Goal: Task Accomplishment & Management: Complete application form

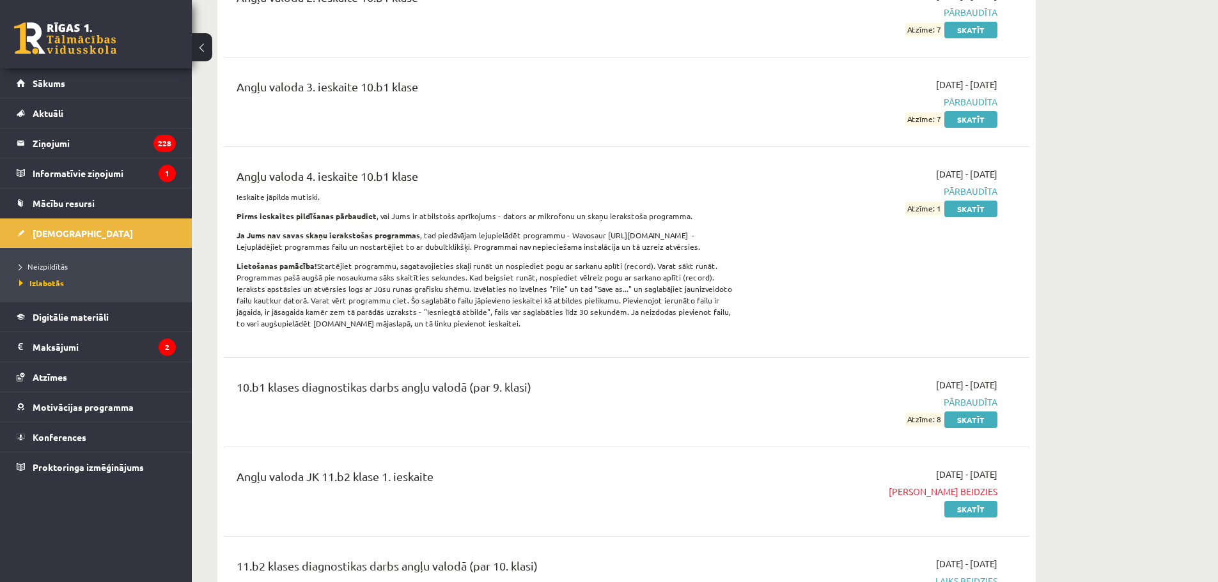
scroll to position [384, 0]
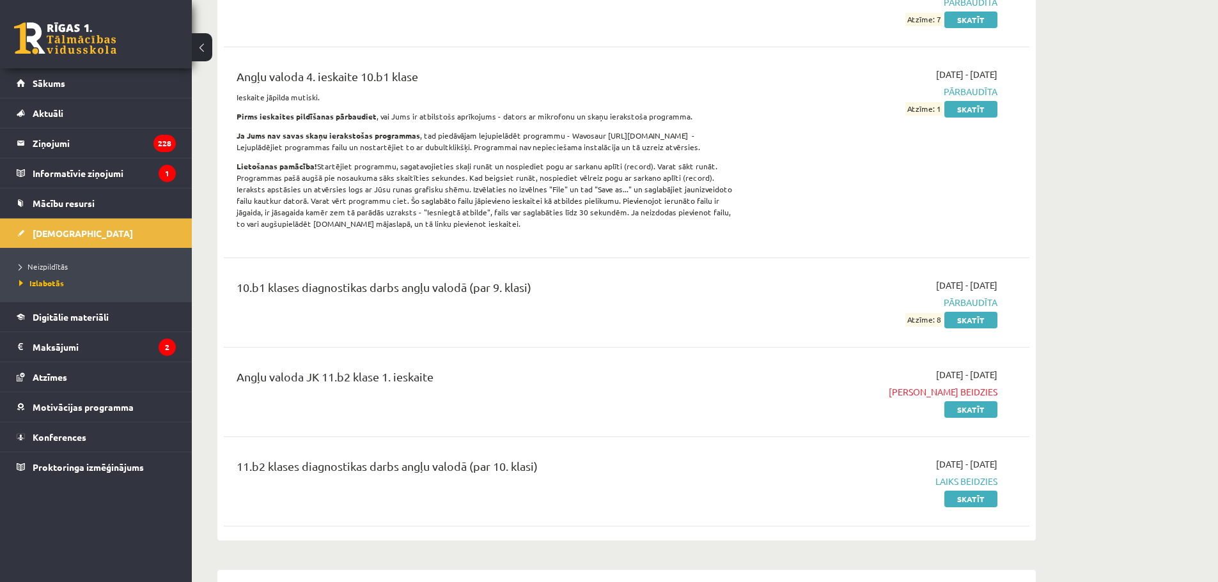
drag, startPoint x: 978, startPoint y: 393, endPoint x: 978, endPoint y: 400, distance: 7.0
click at [978, 394] on span "[PERSON_NAME] beidzies" at bounding box center [876, 391] width 241 height 13
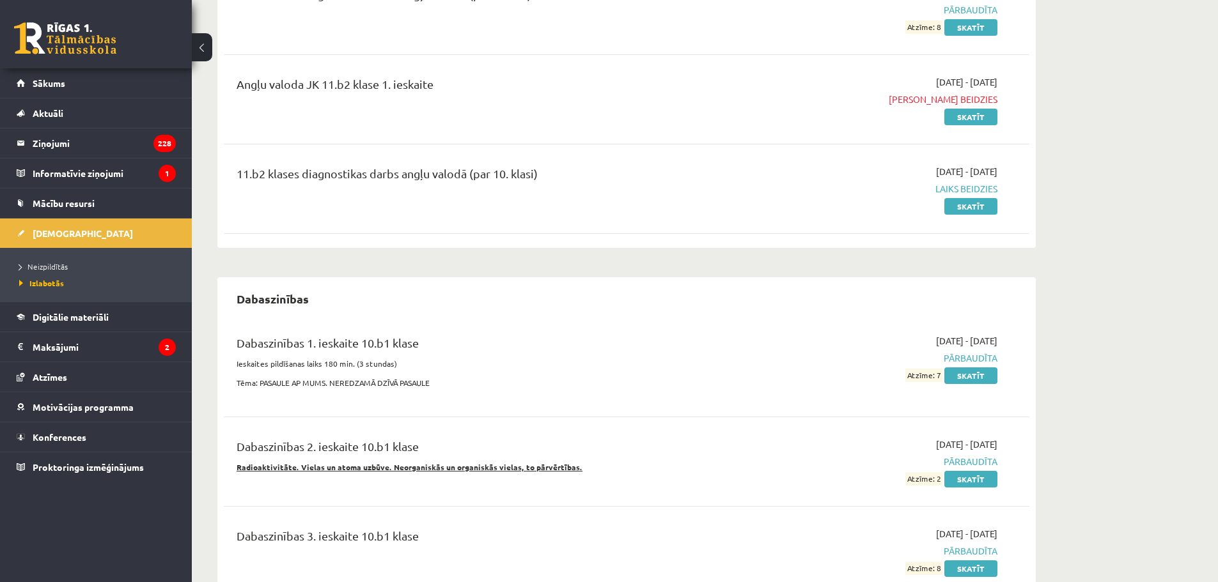
scroll to position [703, 0]
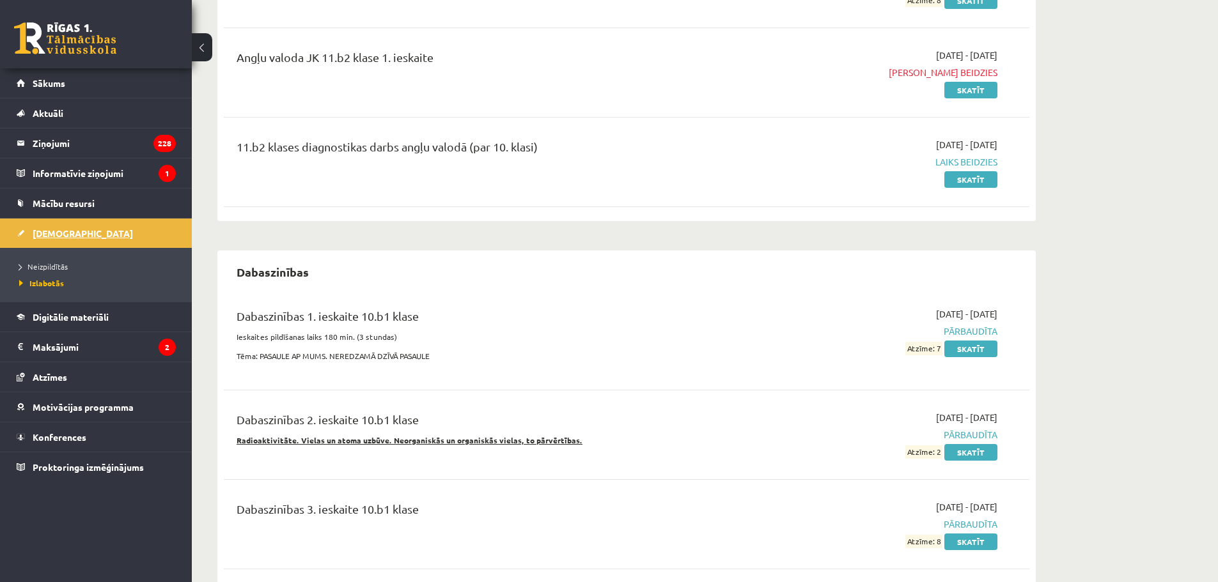
click at [56, 232] on span "[DEMOGRAPHIC_DATA]" at bounding box center [83, 234] width 100 height 12
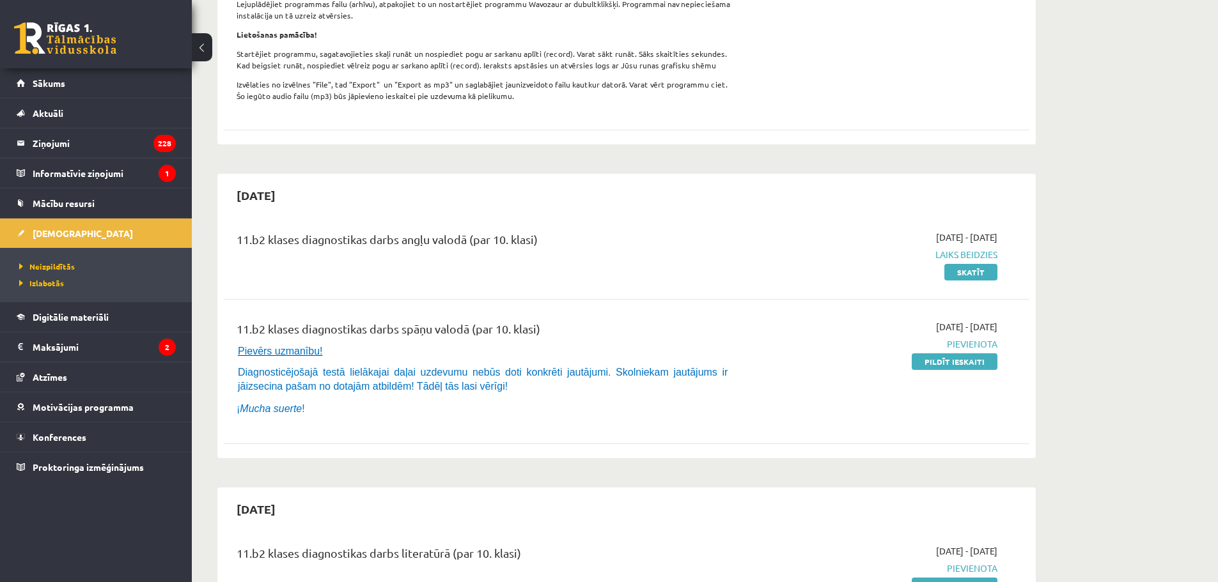
scroll to position [447, 0]
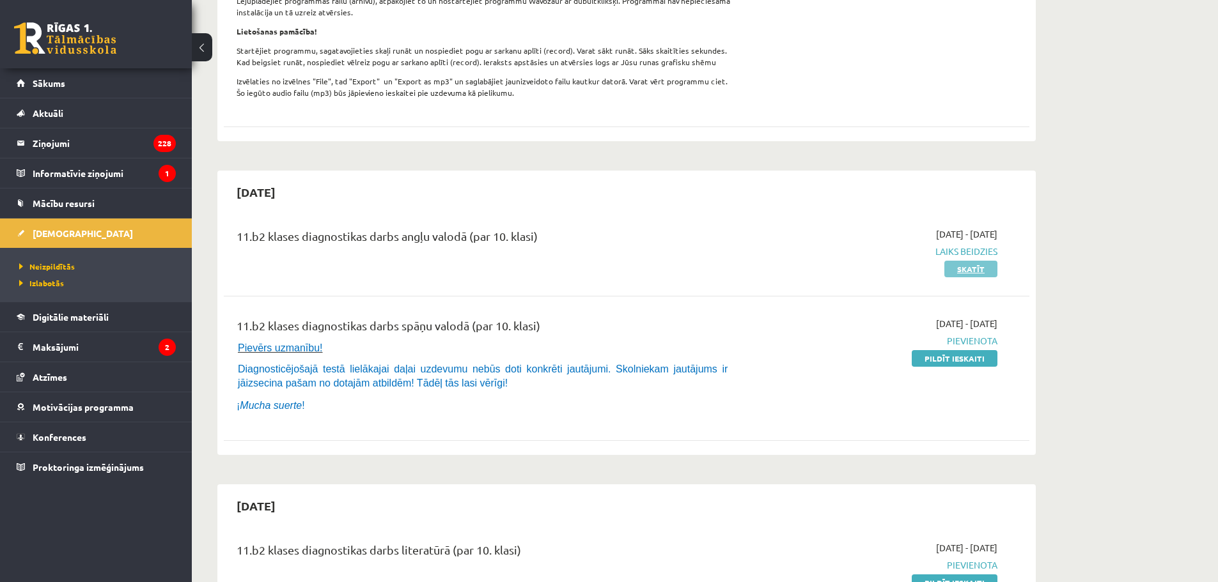
click at [977, 277] on link "Skatīt" at bounding box center [970, 269] width 53 height 17
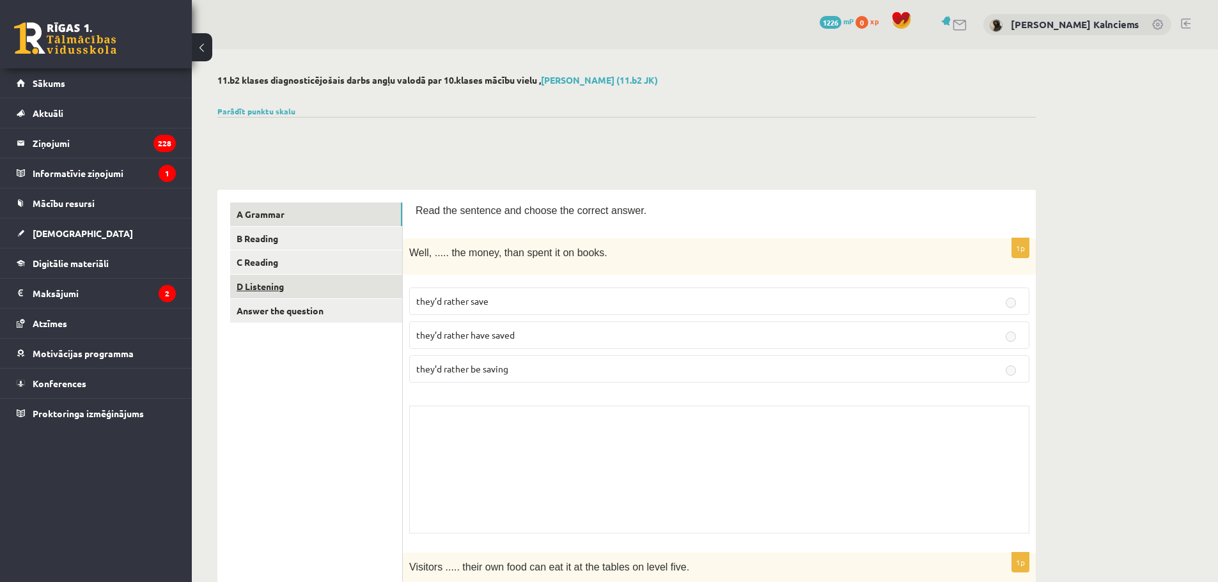
click at [270, 290] on link "D Listening" at bounding box center [316, 287] width 172 height 24
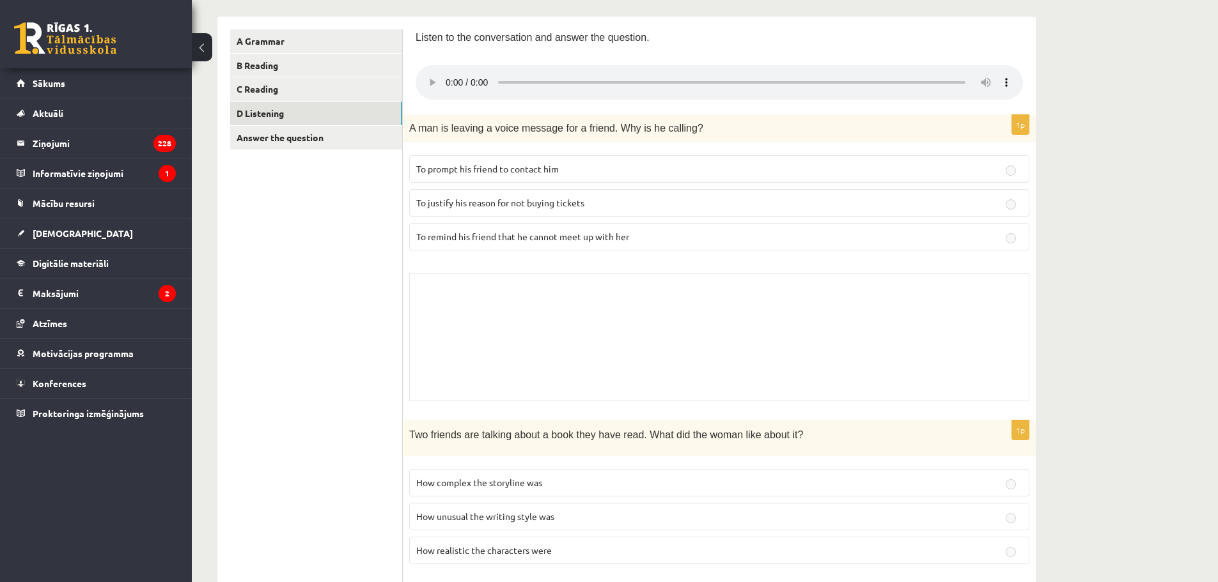
scroll to position [192, 0]
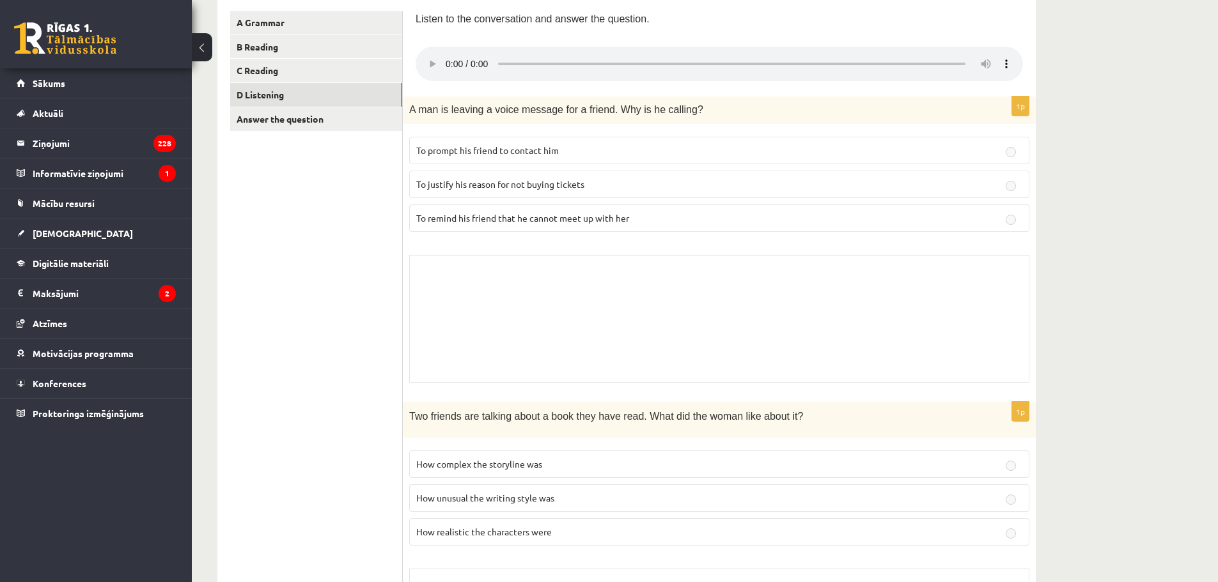
click at [507, 150] on span "To prompt his friend to contact him" at bounding box center [487, 150] width 143 height 12
click at [515, 189] on p "To justify his reason for not buying tickets" at bounding box center [719, 184] width 606 height 13
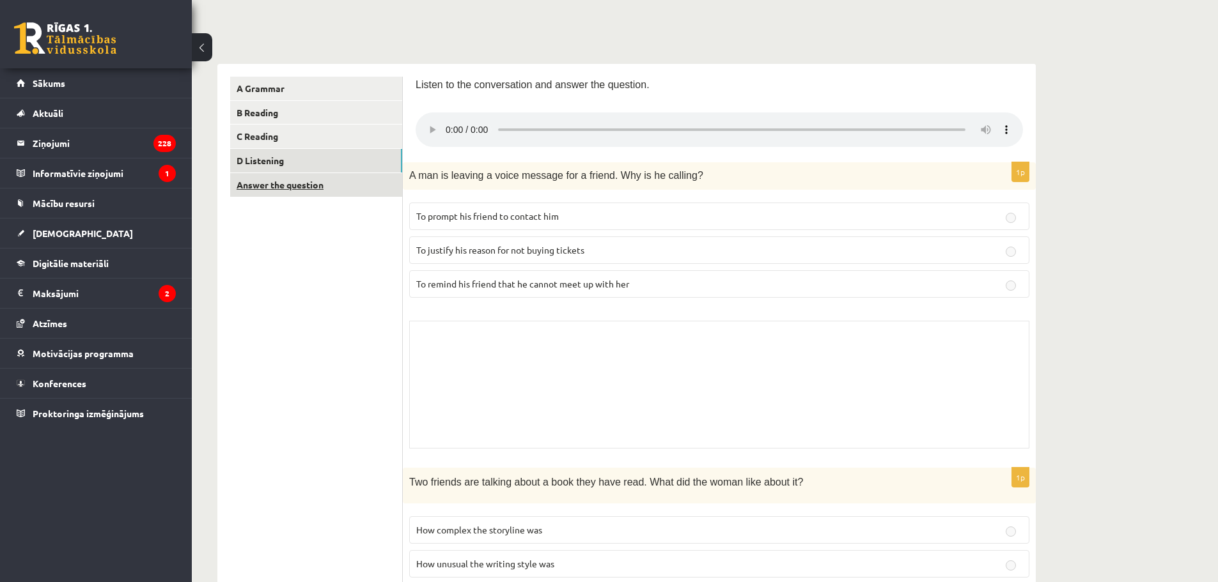
click at [330, 186] on link "Answer the question" at bounding box center [316, 185] width 172 height 24
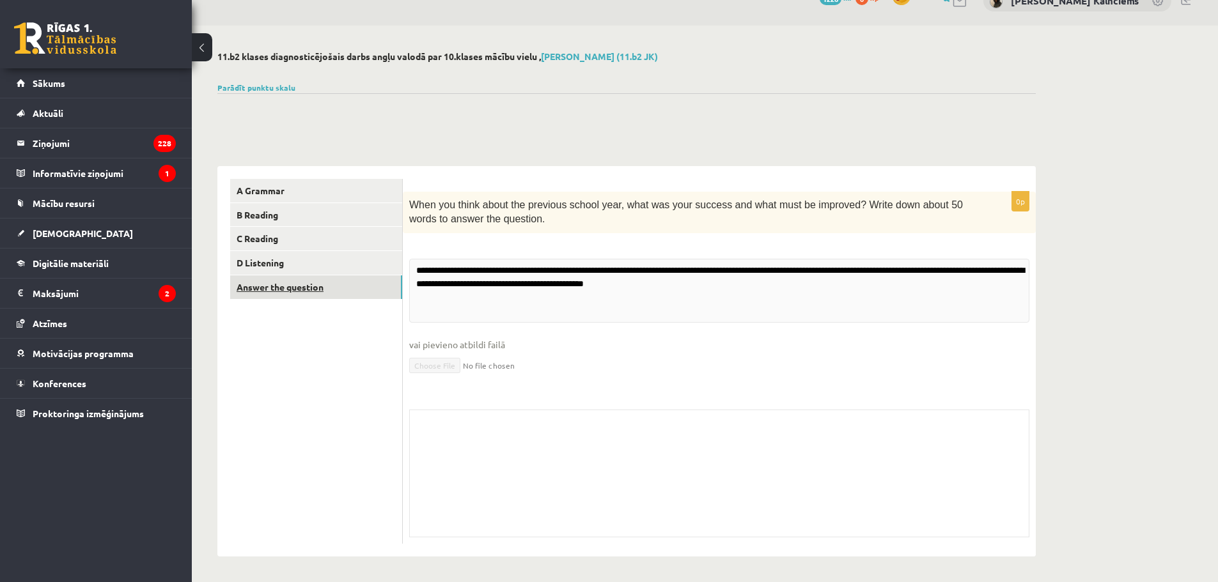
scroll to position [24, 0]
click at [325, 183] on link "A Grammar" at bounding box center [316, 191] width 172 height 24
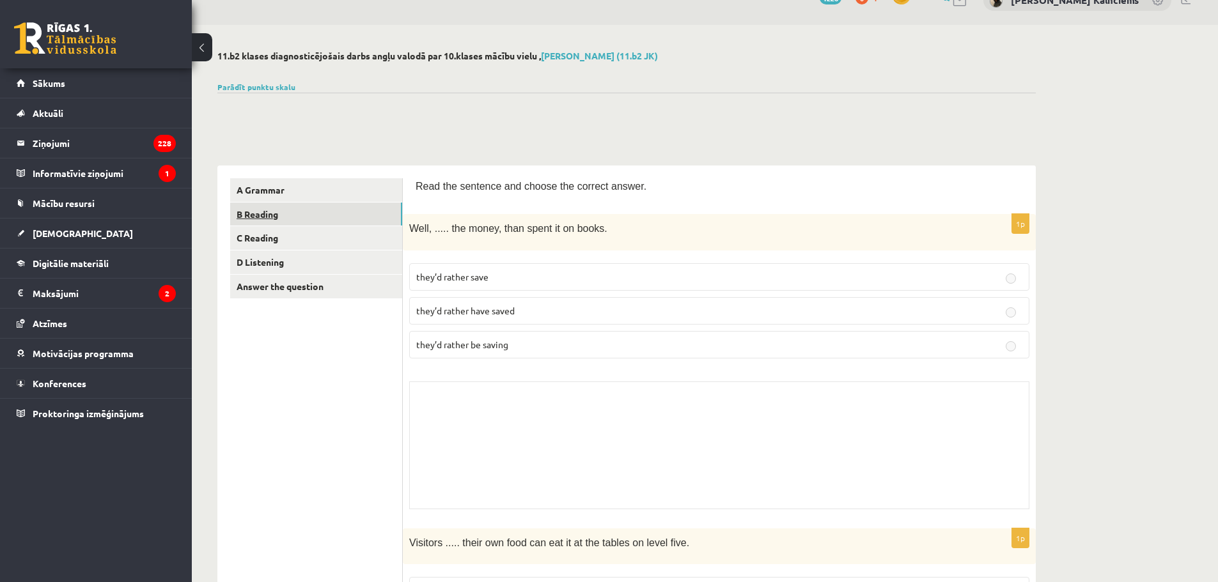
click at [339, 223] on link "B Reading" at bounding box center [316, 215] width 172 height 24
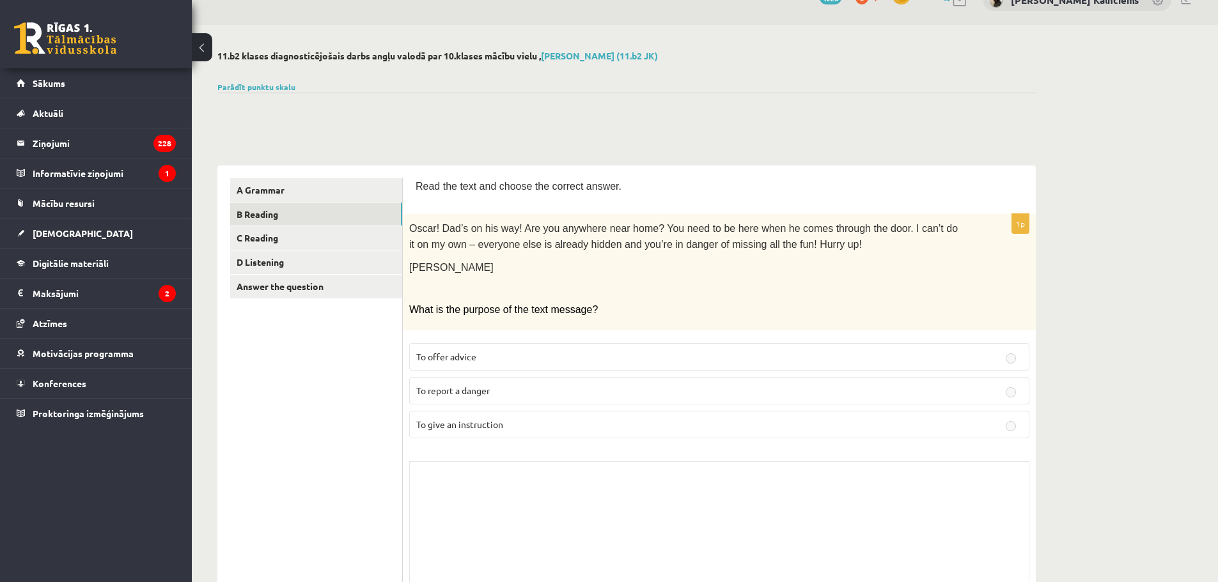
click at [199, 45] on button at bounding box center [202, 47] width 20 height 28
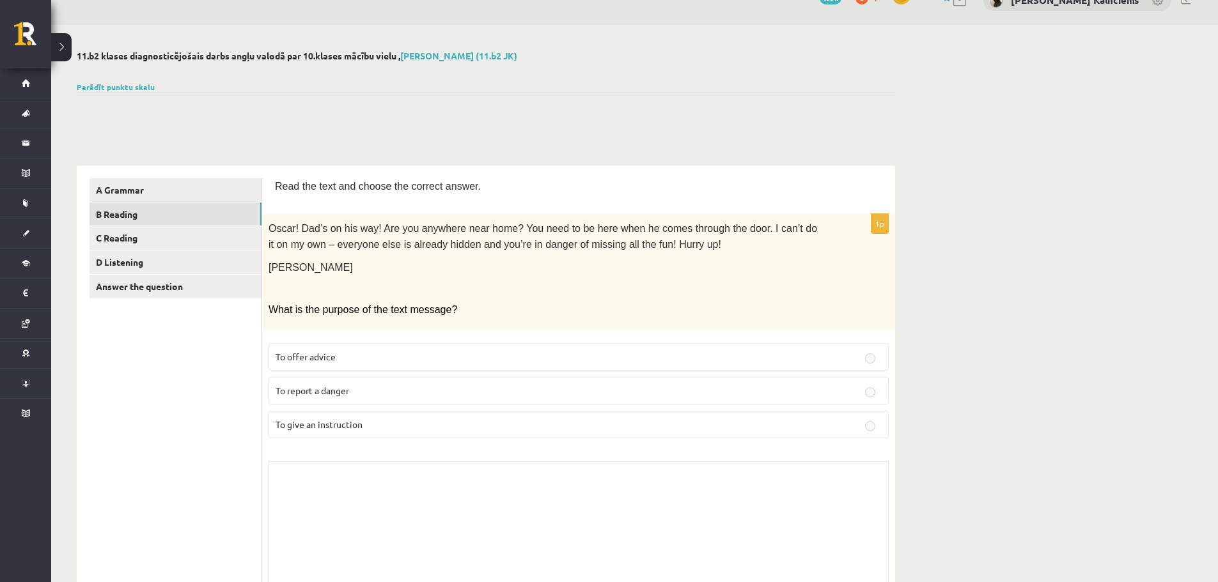
click at [61, 42] on button at bounding box center [61, 47] width 20 height 28
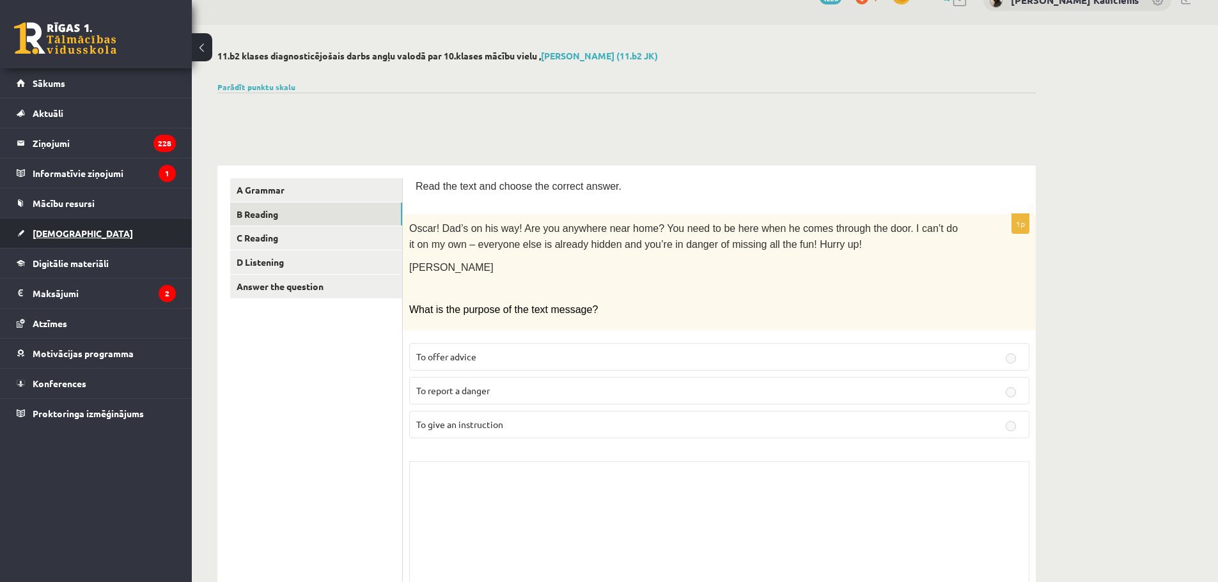
click at [74, 237] on link "[DEMOGRAPHIC_DATA]" at bounding box center [96, 233] width 159 height 29
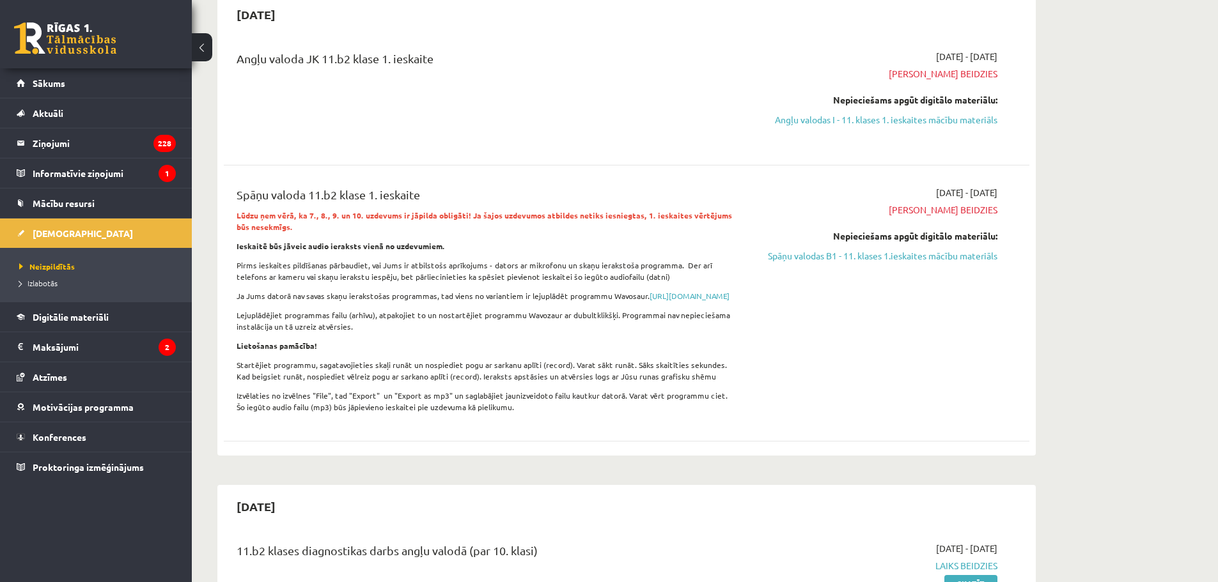
scroll to position [152, 0]
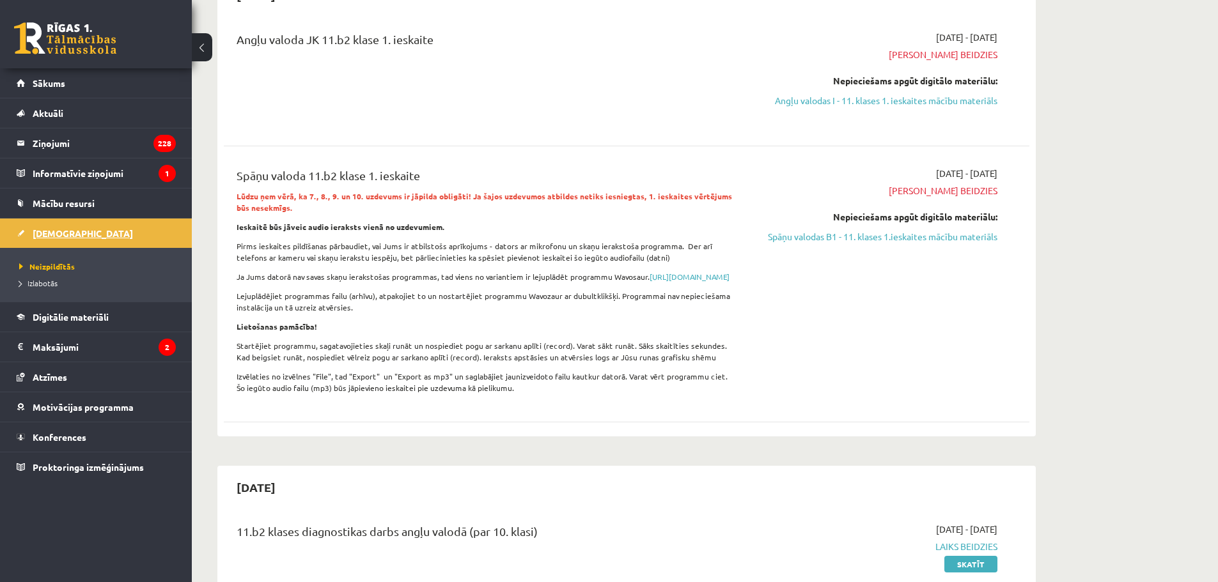
click at [57, 235] on span "[DEMOGRAPHIC_DATA]" at bounding box center [83, 234] width 100 height 12
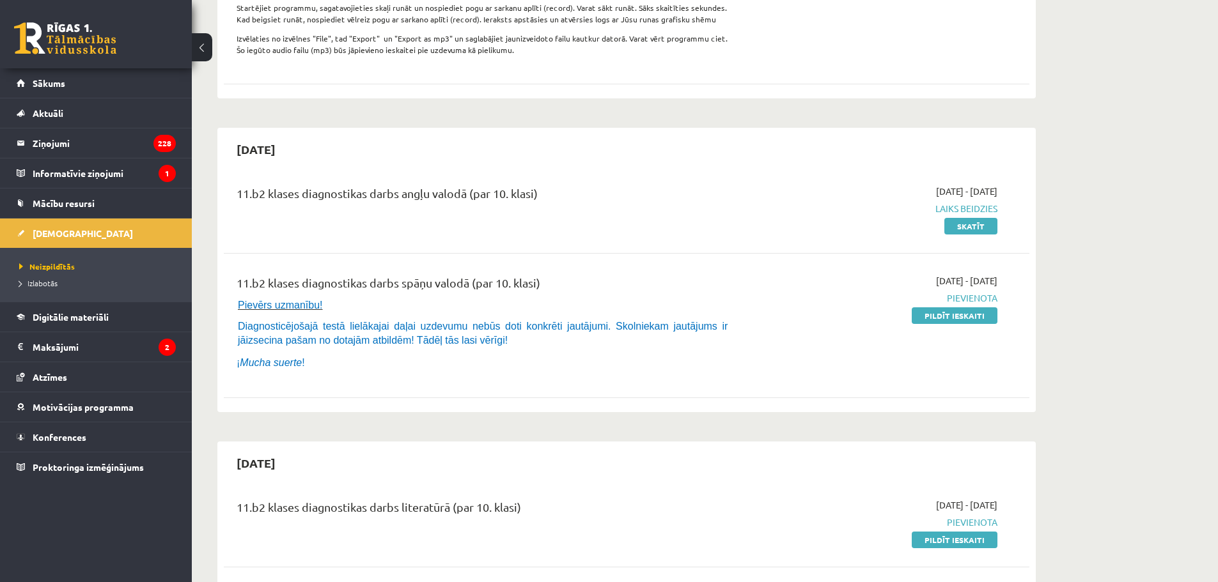
scroll to position [536, 0]
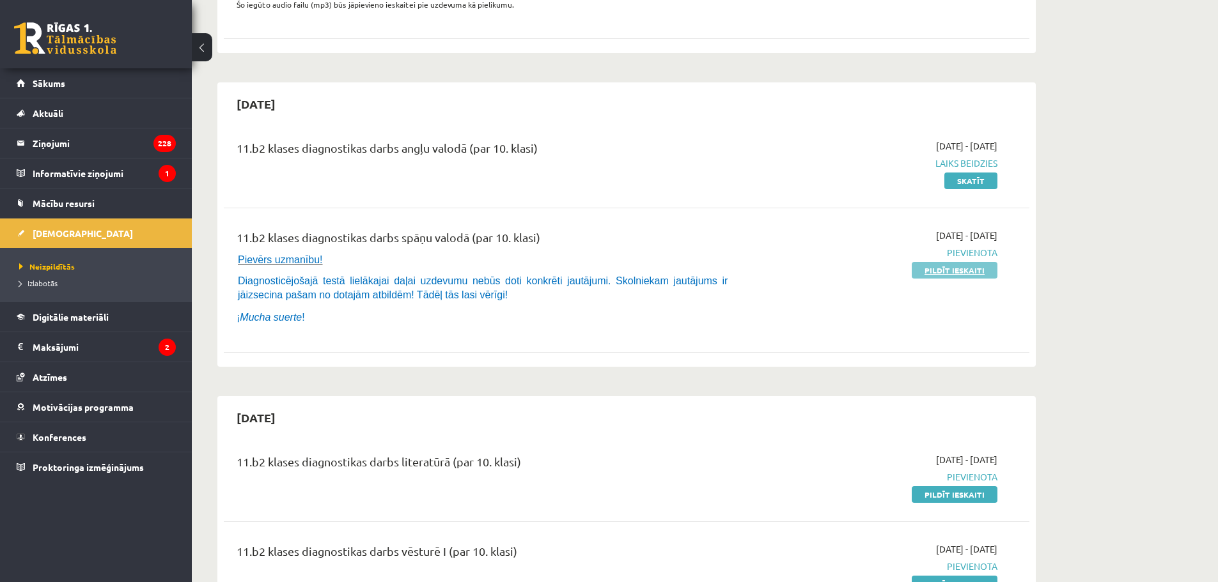
click at [936, 279] on link "Pildīt ieskaiti" at bounding box center [955, 270] width 86 height 17
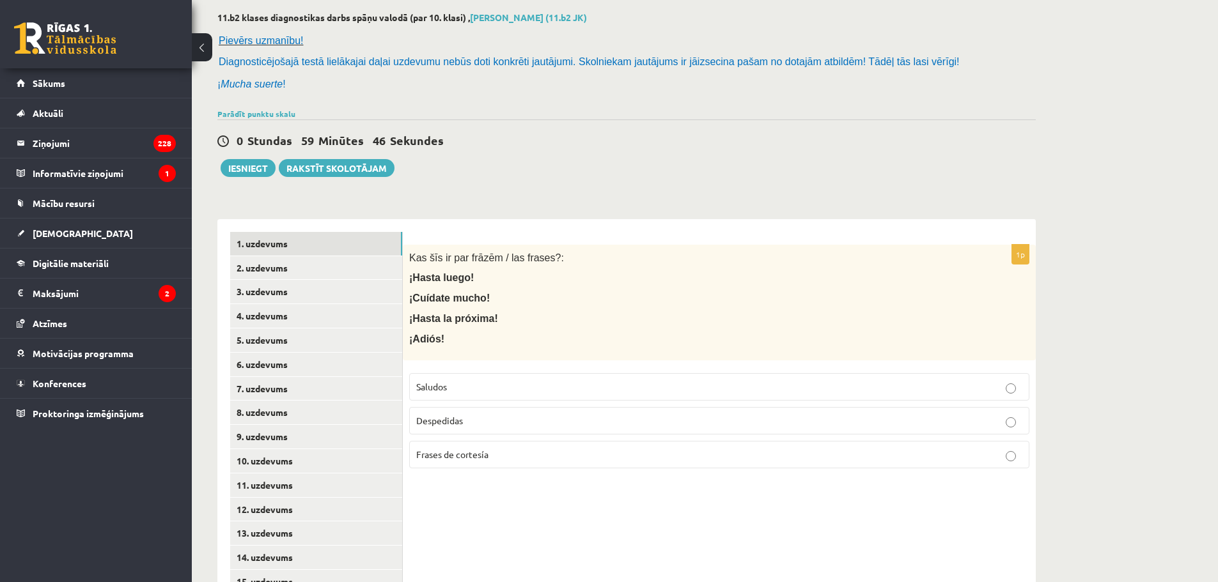
scroll to position [64, 0]
click at [475, 456] on span "Frases de cortesía" at bounding box center [452, 453] width 72 height 12
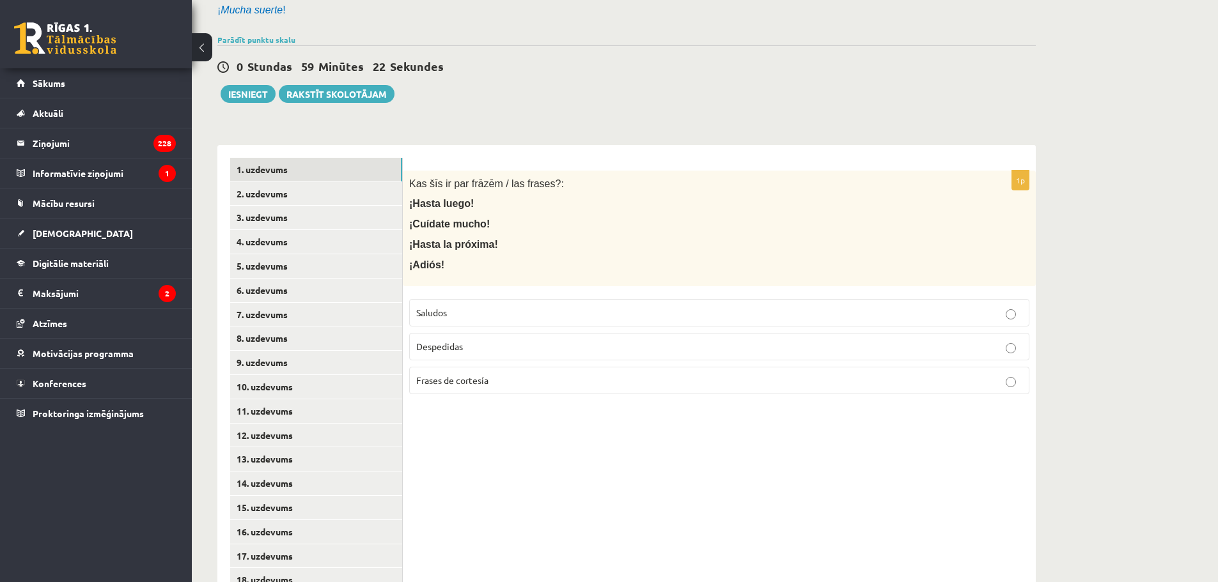
scroll to position [128, 0]
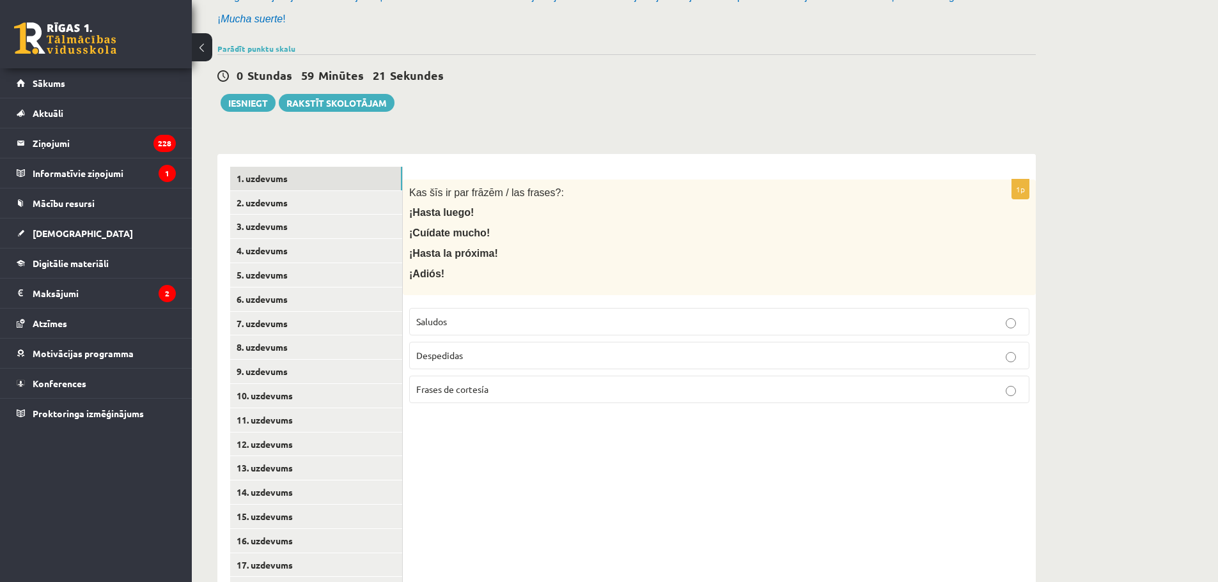
click at [468, 318] on p "Saludos" at bounding box center [719, 321] width 606 height 13
click at [334, 197] on link "2. uzdevums" at bounding box center [316, 203] width 172 height 24
click at [478, 391] on span "Frases de cortesía" at bounding box center [452, 390] width 72 height 12
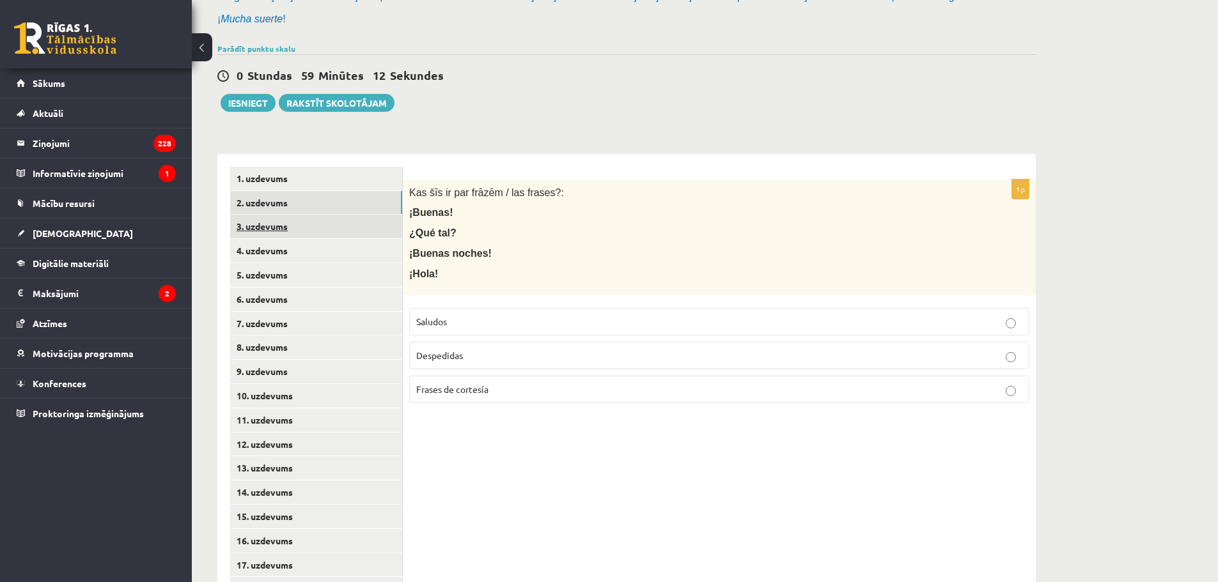
click at [334, 231] on link "3. uzdevums" at bounding box center [316, 227] width 172 height 24
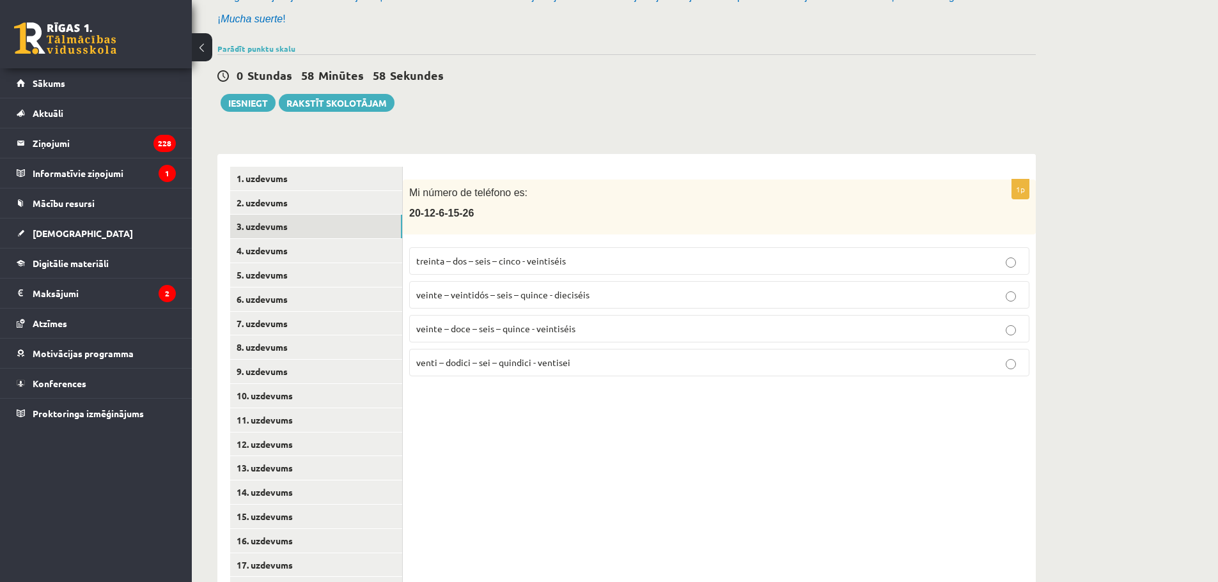
click at [437, 291] on span "veinte – veintidós – seis – quince - dieciséis" at bounding box center [502, 295] width 173 height 12
click at [362, 258] on link "4. uzdevums" at bounding box center [316, 251] width 172 height 24
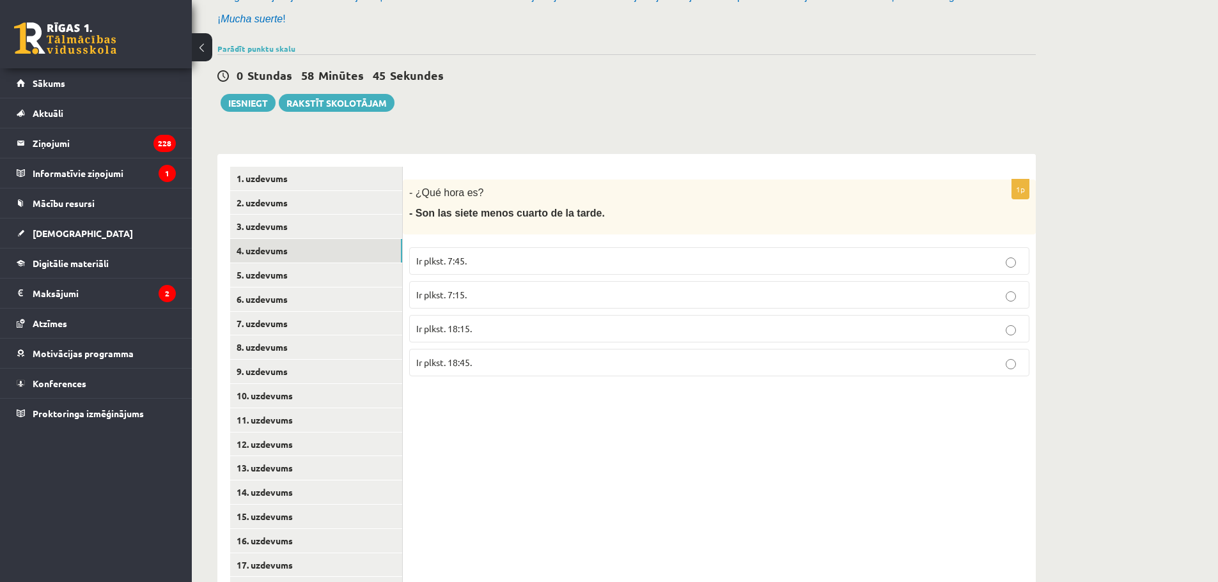
click at [476, 361] on p "Ir plkst. 18:45." at bounding box center [719, 362] width 606 height 13
click at [351, 283] on link "5. uzdevums" at bounding box center [316, 275] width 172 height 24
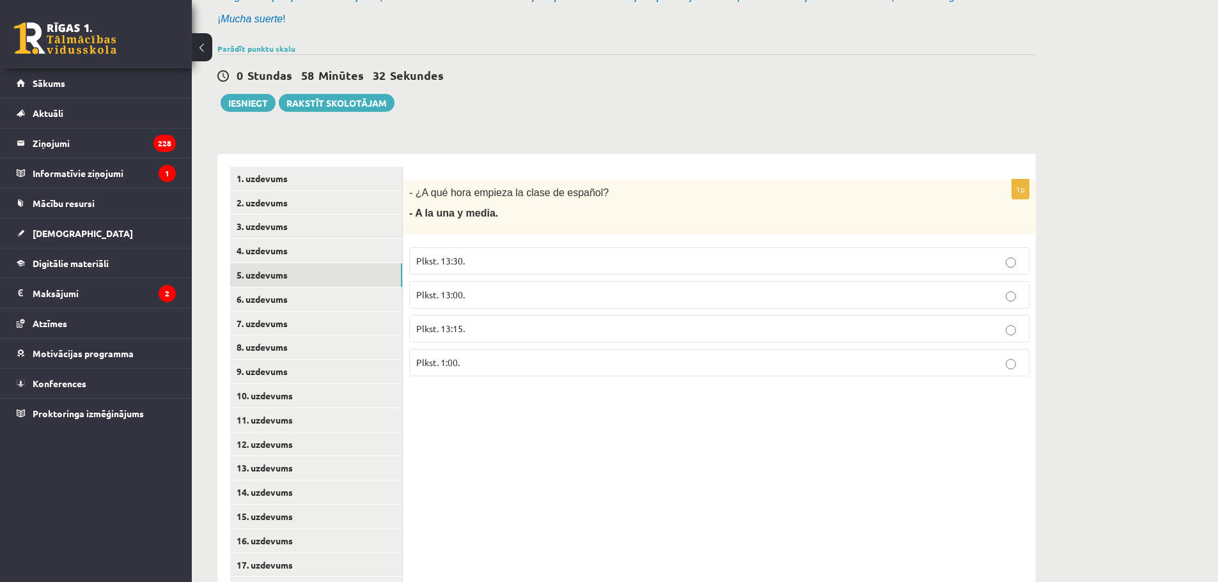
click at [438, 272] on label "Plkst. 13:30." at bounding box center [719, 260] width 620 height 27
click at [322, 304] on link "6. uzdevums" at bounding box center [316, 300] width 172 height 24
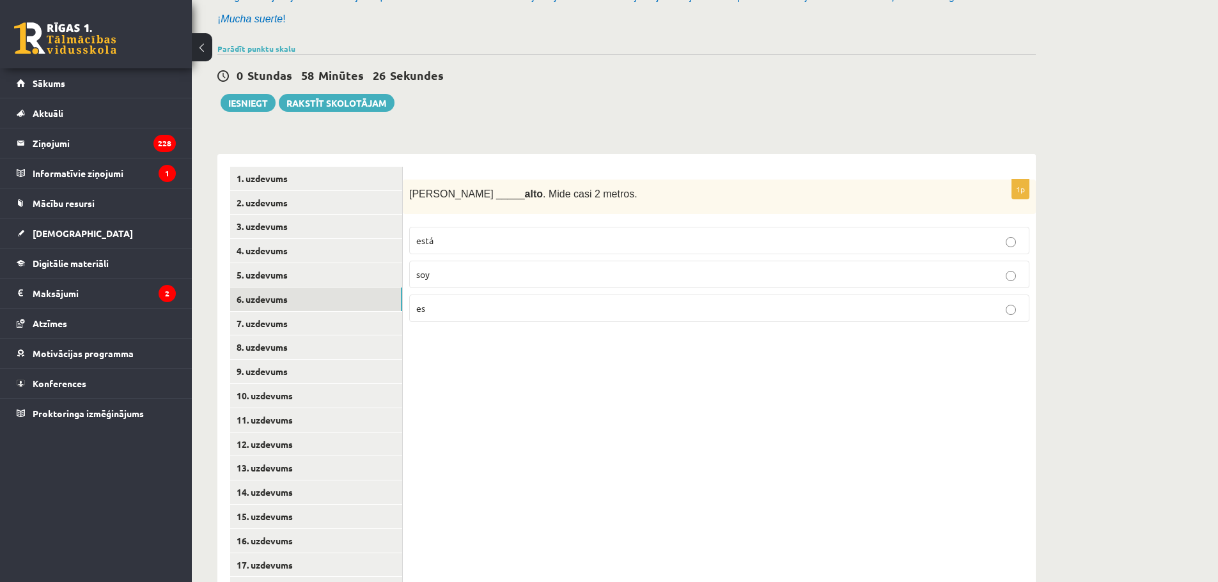
click at [451, 307] on p "es" at bounding box center [719, 308] width 606 height 13
click at [365, 313] on link "7. uzdevums" at bounding box center [316, 324] width 172 height 24
click at [439, 270] on p "soy" at bounding box center [719, 274] width 606 height 13
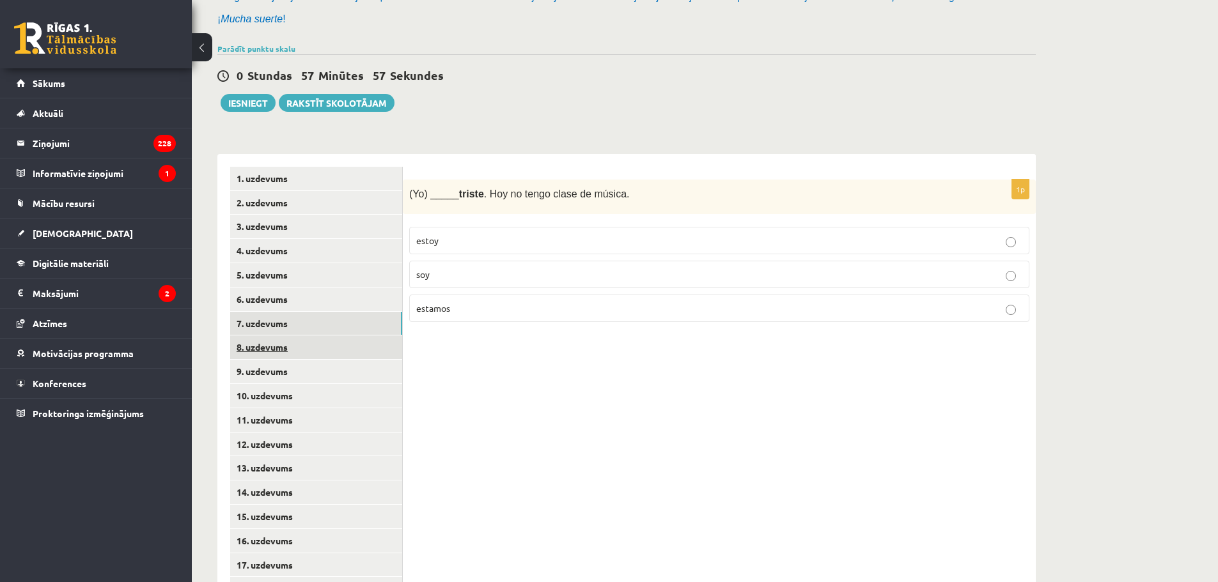
click at [357, 349] on link "8. uzdevums" at bounding box center [316, 348] width 172 height 24
click at [463, 241] on p "círculo" at bounding box center [719, 240] width 606 height 13
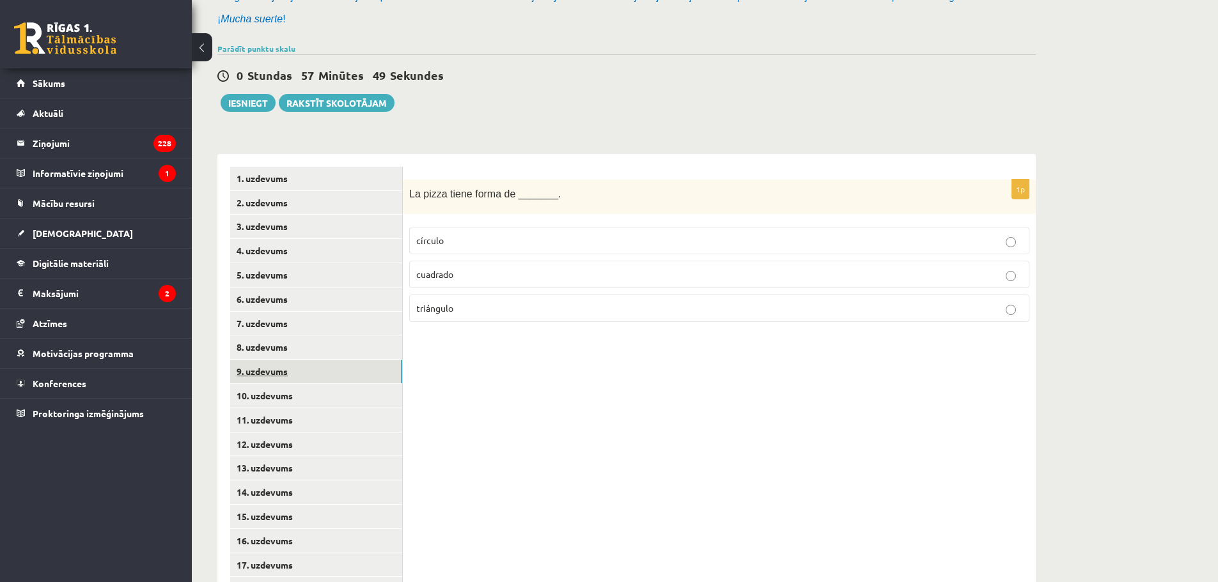
click at [374, 373] on link "9. uzdevums" at bounding box center [316, 372] width 172 height 24
click at [473, 277] on p "marrón" at bounding box center [719, 274] width 606 height 13
click at [361, 387] on link "10. uzdevums" at bounding box center [316, 396] width 172 height 24
click at [455, 313] on p "tiene" at bounding box center [719, 308] width 606 height 13
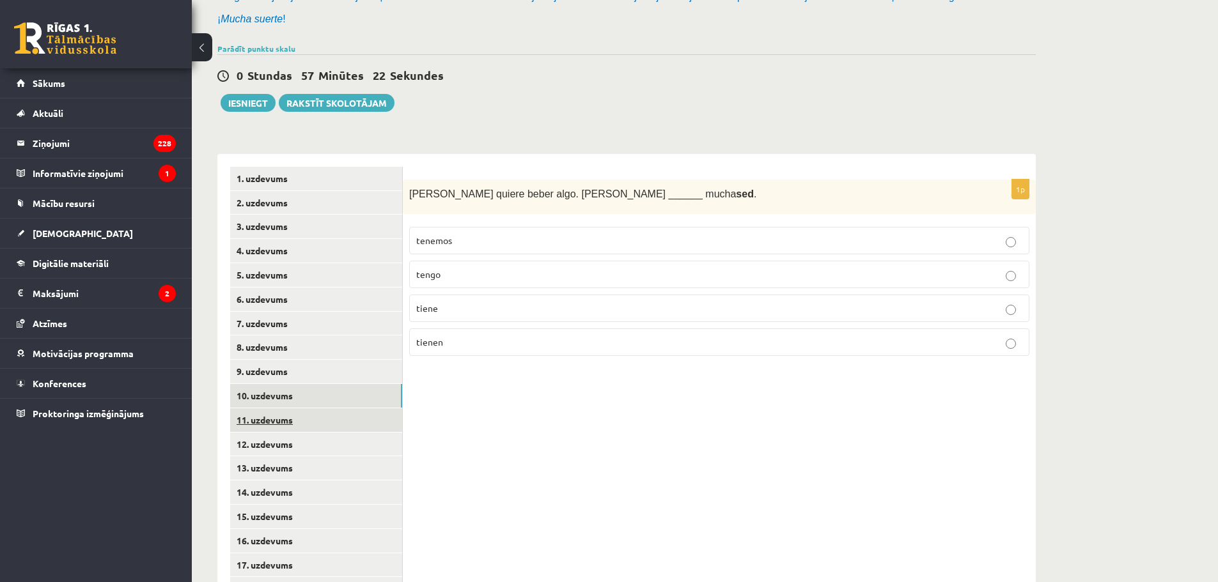
click at [320, 425] on link "11. uzdevums" at bounding box center [316, 420] width 172 height 24
click at [450, 339] on p "tengo" at bounding box center [719, 342] width 606 height 13
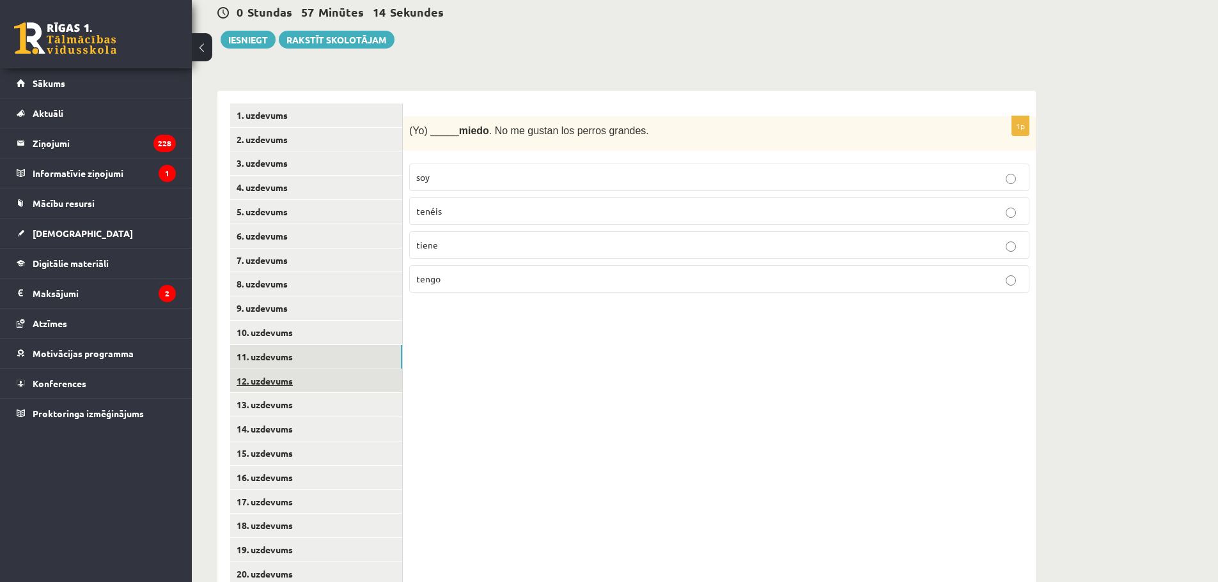
scroll to position [192, 0]
click at [350, 375] on link "12. uzdevums" at bounding box center [316, 381] width 172 height 24
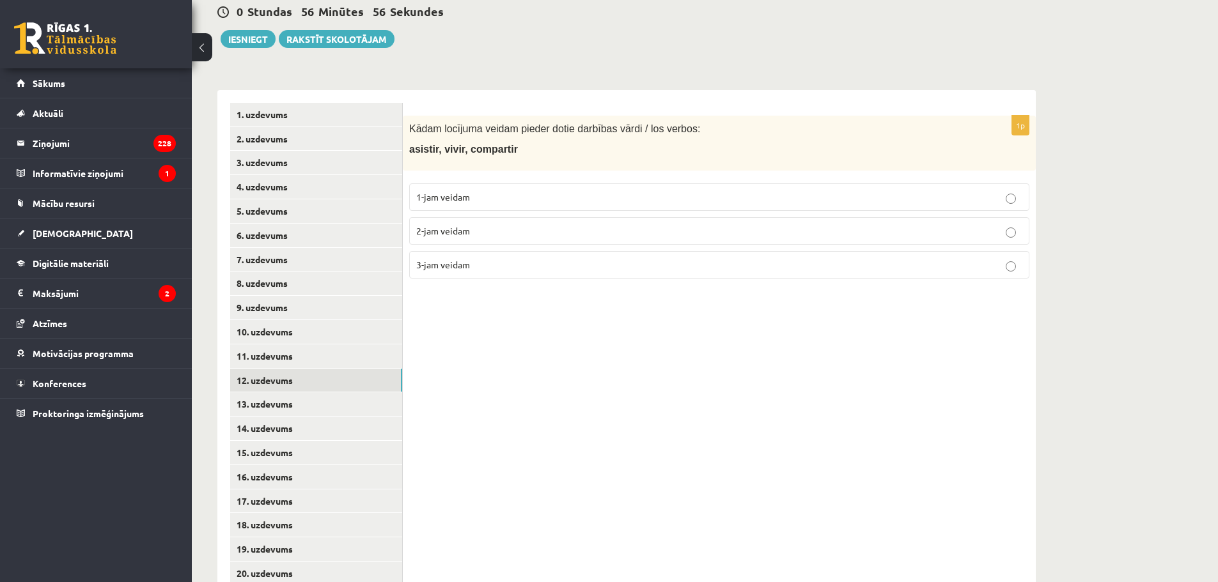
click at [466, 274] on label "3-jam veidam" at bounding box center [719, 264] width 620 height 27
click at [462, 274] on label "3-jam veidam" at bounding box center [719, 264] width 620 height 27
click at [325, 405] on link "13. uzdevums" at bounding box center [316, 404] width 172 height 24
click at [470, 247] on fieldset "1-jam veidam 2-jam veidam 3-jam veidam" at bounding box center [719, 229] width 620 height 105
click at [465, 229] on span "2-jam veidam" at bounding box center [443, 231] width 54 height 12
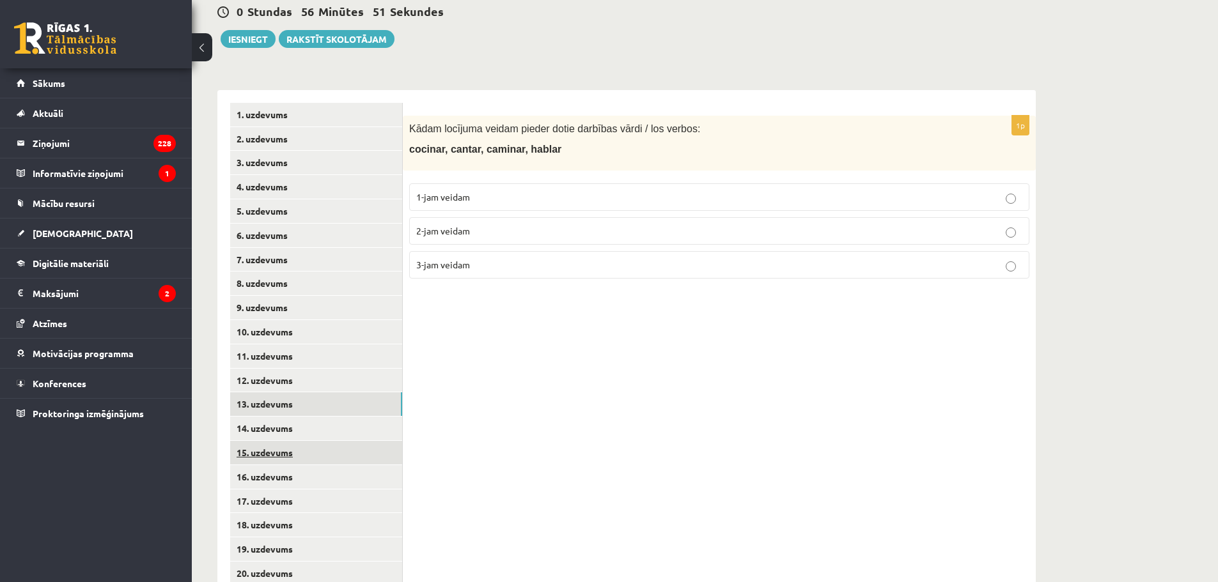
click at [337, 442] on link "15. uzdevums" at bounding box center [316, 453] width 172 height 24
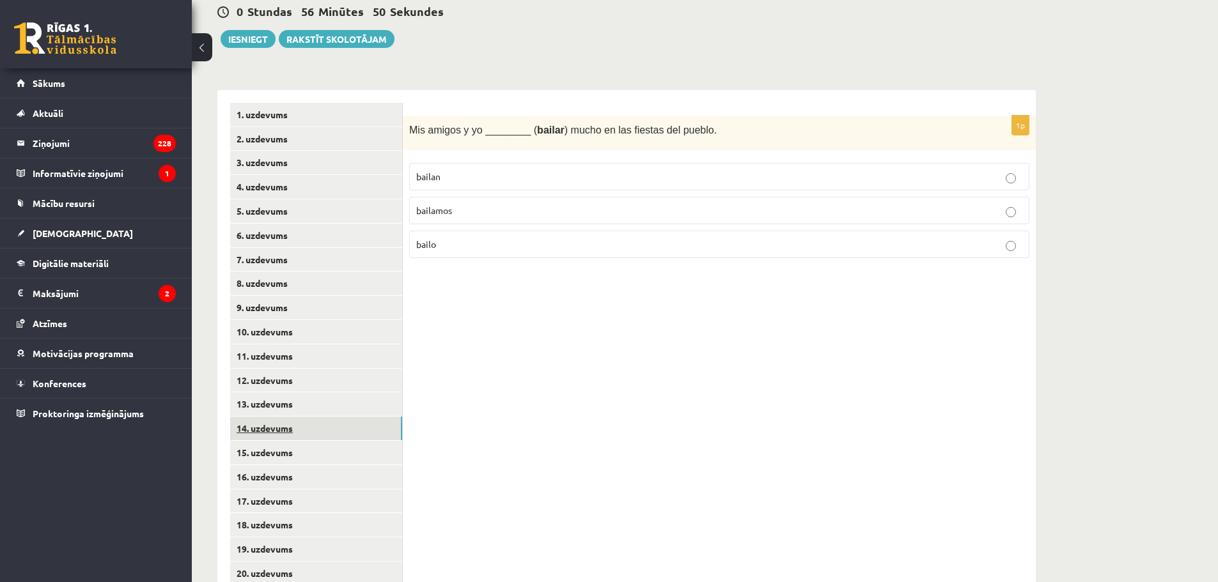
click at [342, 429] on link "14. uzdevums" at bounding box center [316, 429] width 172 height 24
click at [480, 240] on p "comen" at bounding box center [719, 244] width 606 height 13
click at [314, 455] on link "15. uzdevums" at bounding box center [316, 453] width 172 height 24
click at [466, 212] on p "bailamos" at bounding box center [719, 210] width 606 height 13
click at [311, 480] on link "16. uzdevums" at bounding box center [316, 477] width 172 height 24
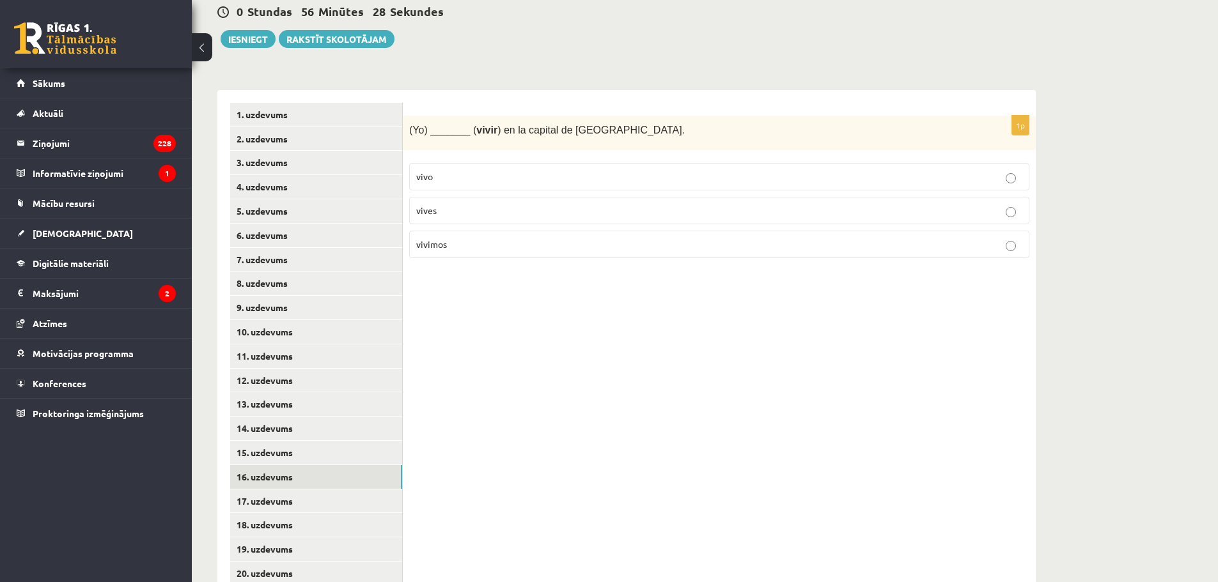
click at [473, 175] on p "vivo" at bounding box center [719, 176] width 606 height 13
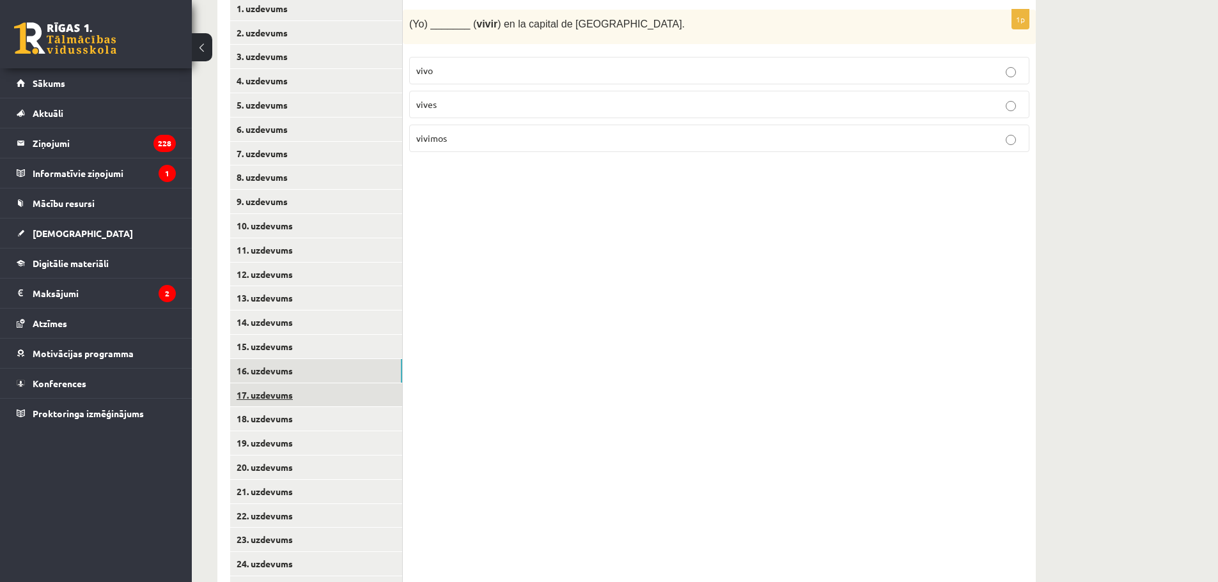
scroll to position [320, 0]
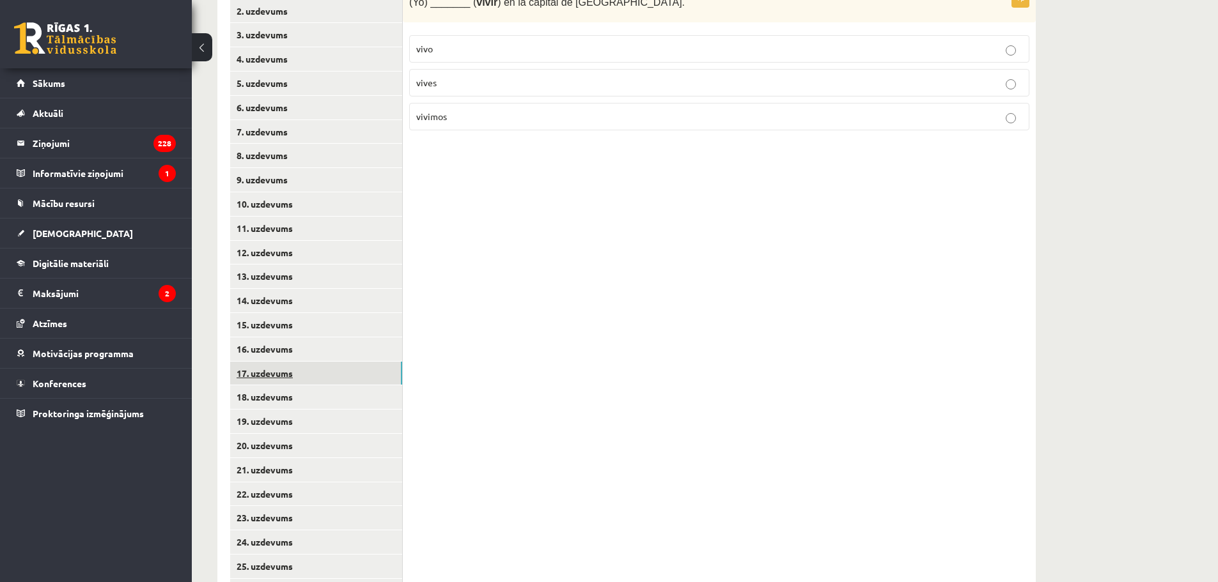
click at [341, 368] on link "17. uzdevums" at bounding box center [316, 374] width 172 height 24
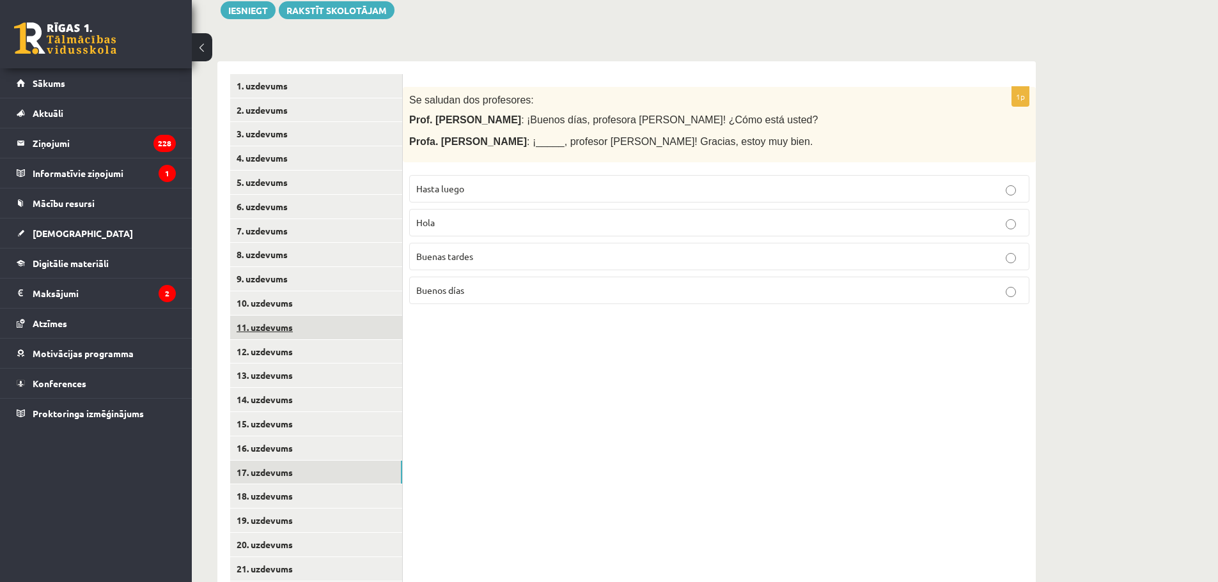
scroll to position [192, 0]
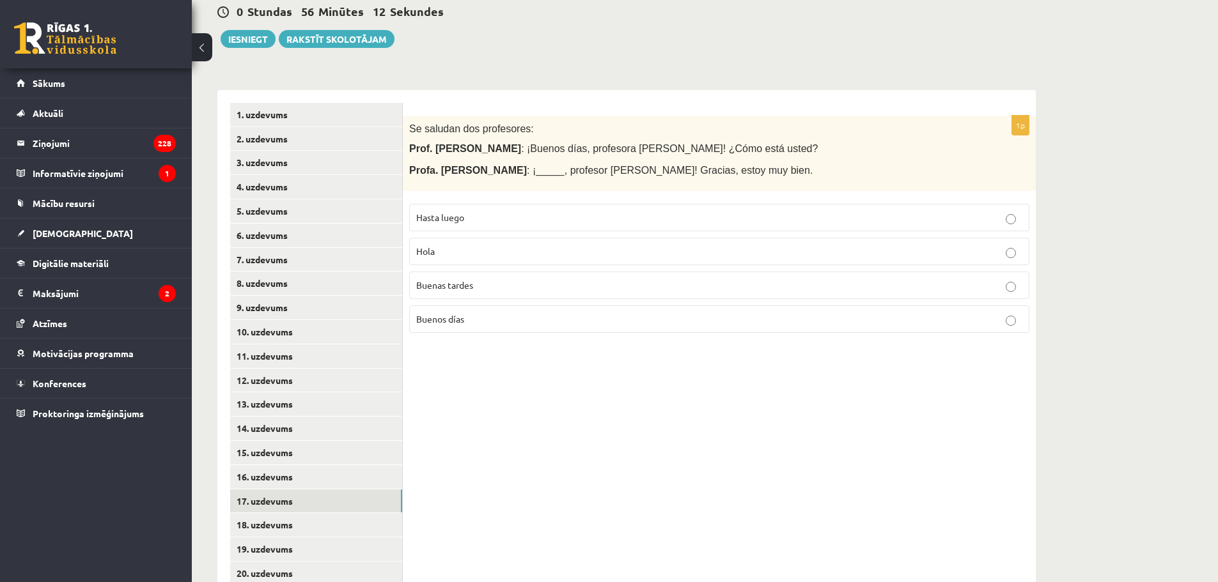
click at [493, 320] on p "Buenos días" at bounding box center [719, 319] width 606 height 13
click at [486, 222] on p "Hasta luego" at bounding box center [719, 217] width 606 height 13
click at [474, 247] on p "Hola" at bounding box center [719, 251] width 606 height 13
click at [488, 326] on p "Buenos días" at bounding box center [719, 319] width 606 height 13
click at [354, 524] on link "18. uzdevums" at bounding box center [316, 525] width 172 height 24
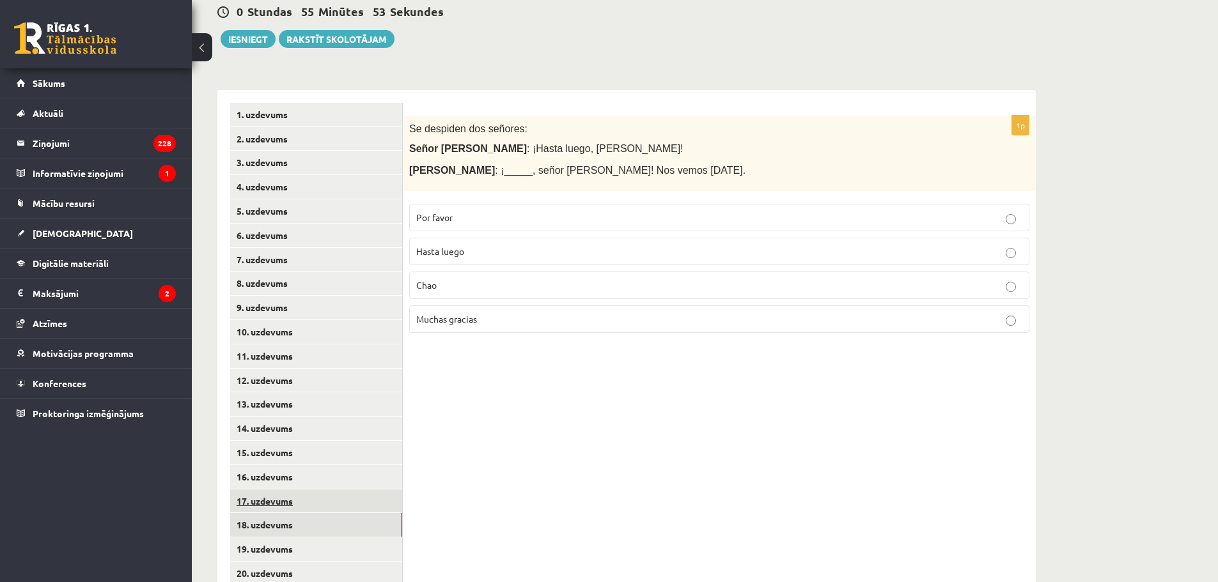
click at [360, 504] on link "17. uzdevums" at bounding box center [316, 502] width 172 height 24
click at [359, 524] on link "18. uzdevums" at bounding box center [316, 525] width 172 height 24
click at [486, 319] on p "Muchas gracias" at bounding box center [719, 319] width 606 height 13
click at [482, 247] on p "Hasta luego" at bounding box center [719, 251] width 606 height 13
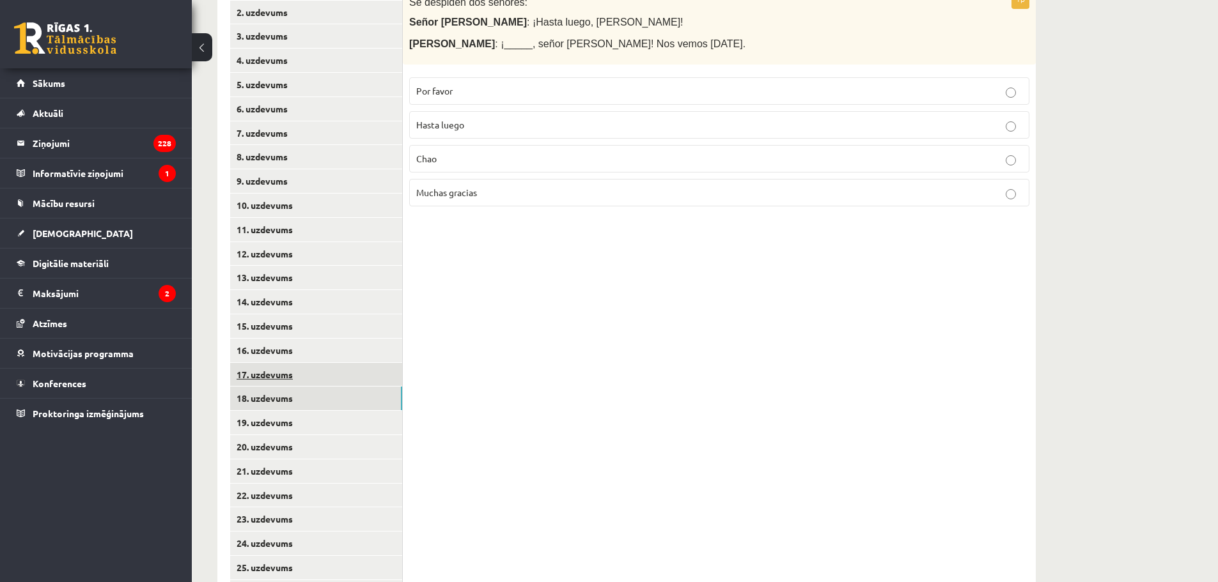
scroll to position [320, 0]
click at [314, 423] on link "19. uzdevums" at bounding box center [316, 422] width 172 height 24
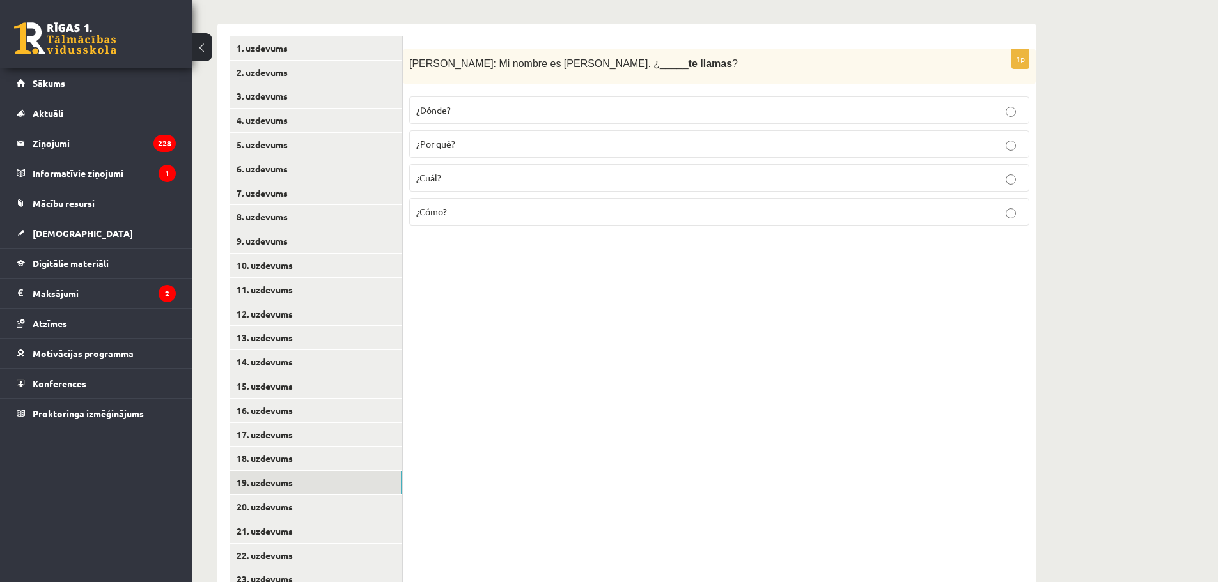
scroll to position [256, 0]
click at [472, 205] on label "¿Cómo?" at bounding box center [719, 214] width 620 height 27
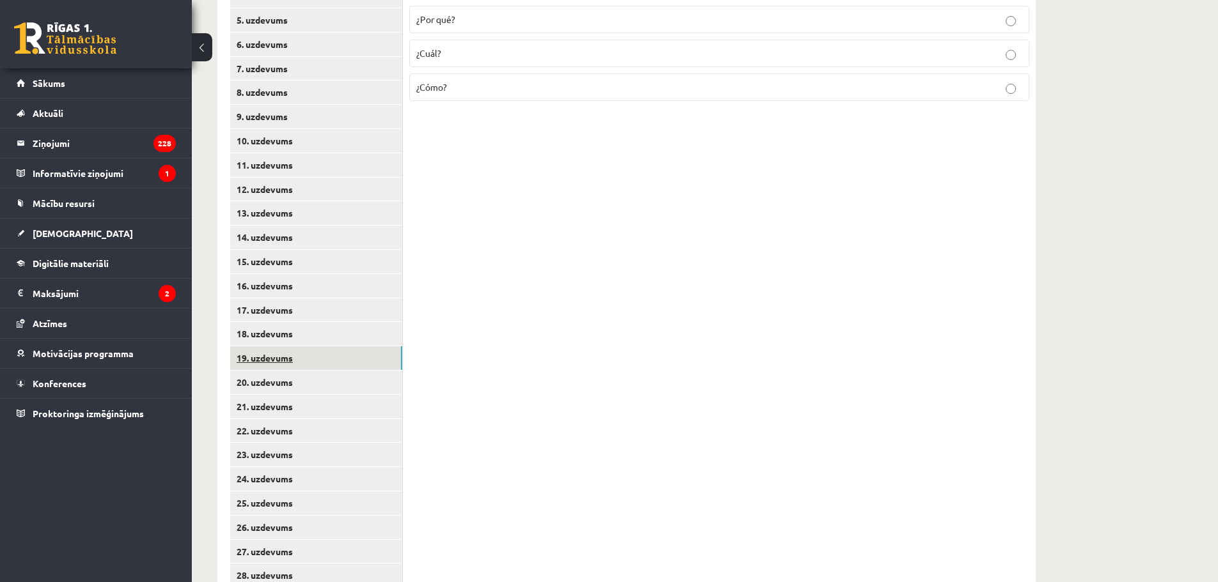
scroll to position [384, 0]
click at [336, 377] on link "20. uzdevums" at bounding box center [316, 382] width 172 height 24
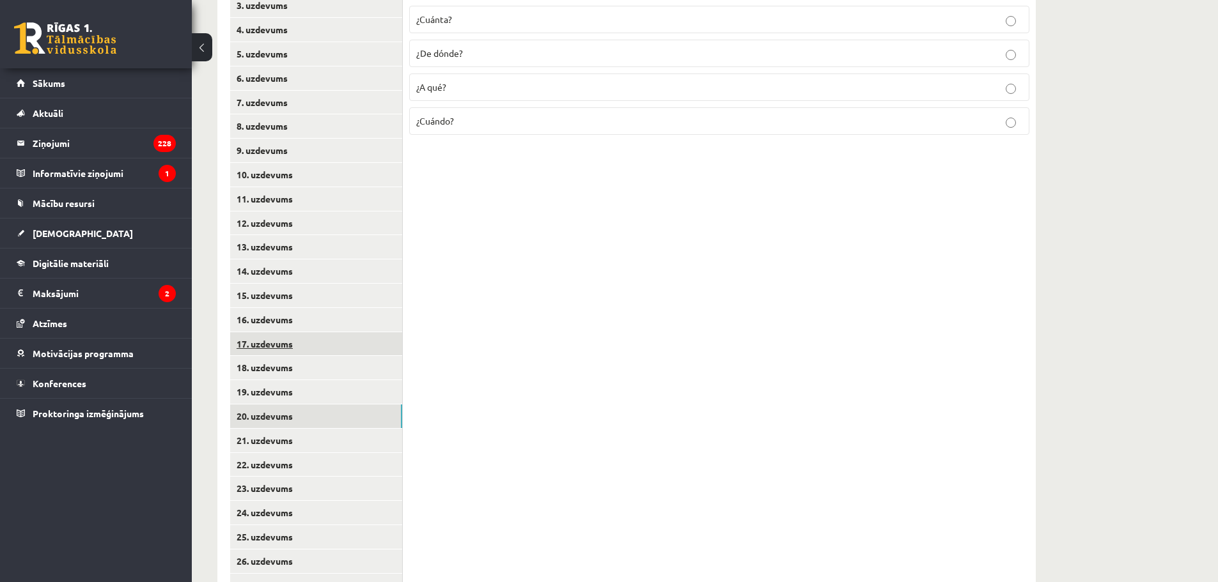
scroll to position [256, 0]
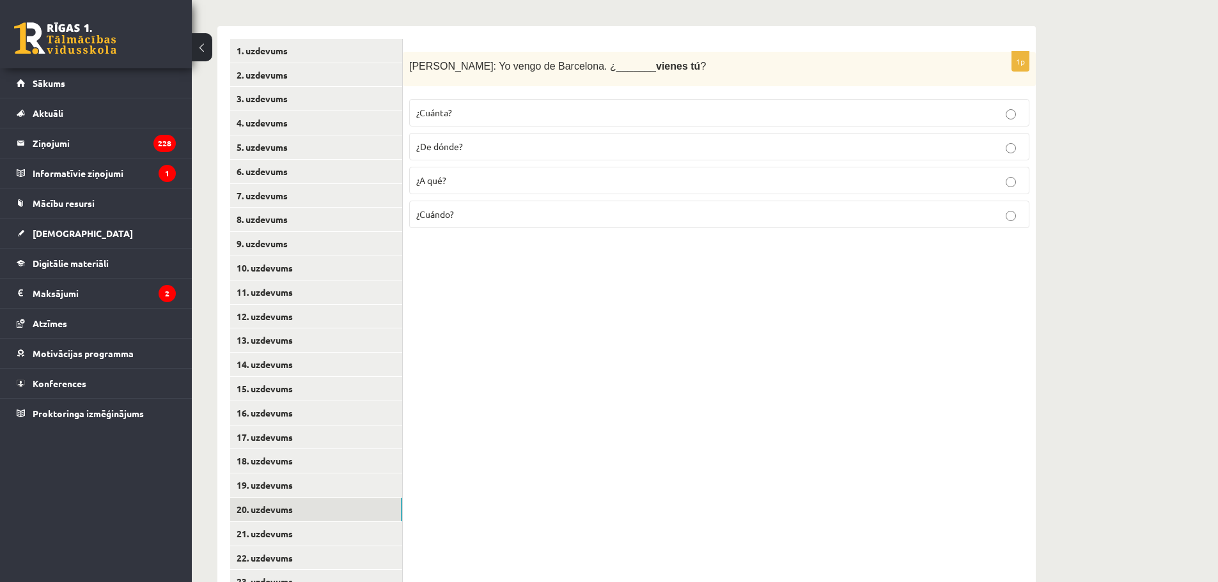
click at [492, 150] on p "¿De dónde?" at bounding box center [719, 146] width 606 height 13
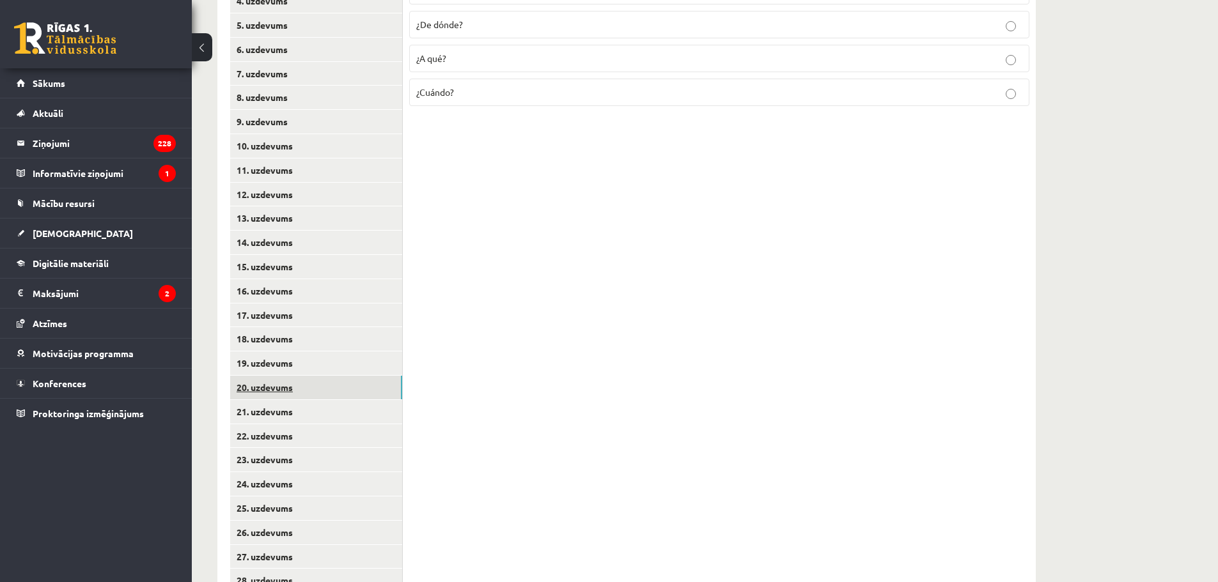
scroll to position [384, 0]
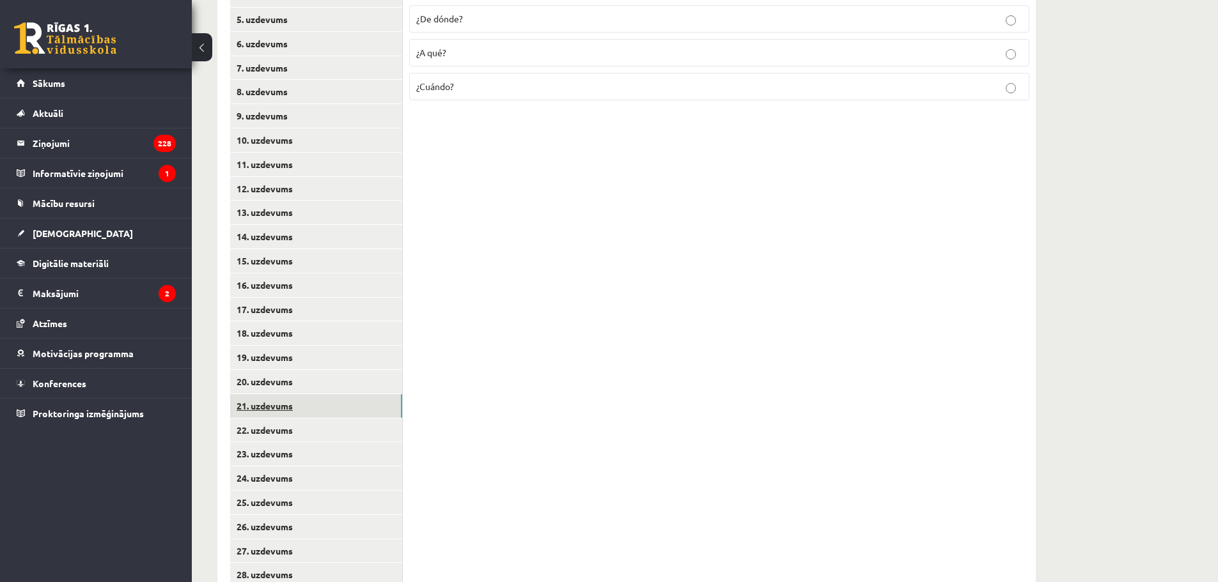
click at [322, 404] on link "21. uzdevums" at bounding box center [316, 406] width 172 height 24
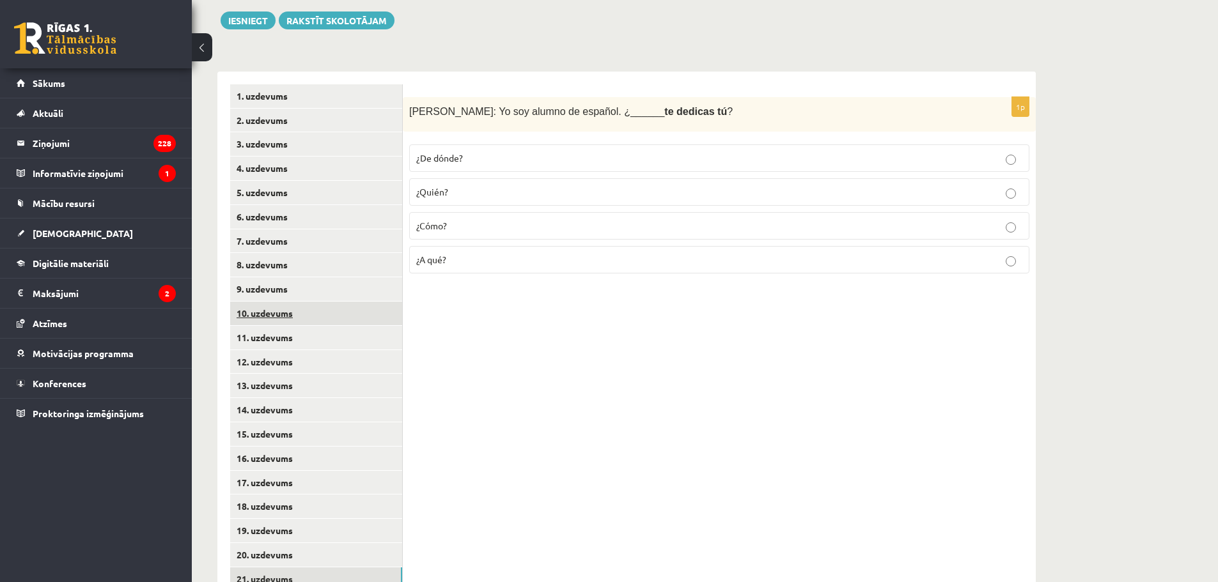
scroll to position [192, 0]
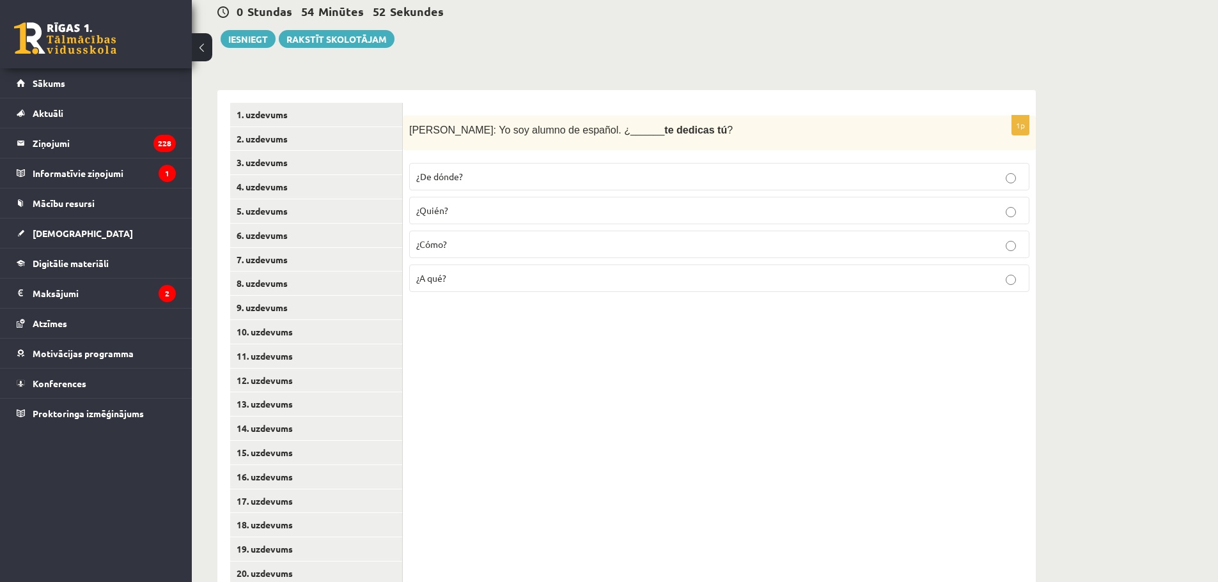
click at [486, 179] on p "¿De dónde?" at bounding box center [719, 176] width 606 height 13
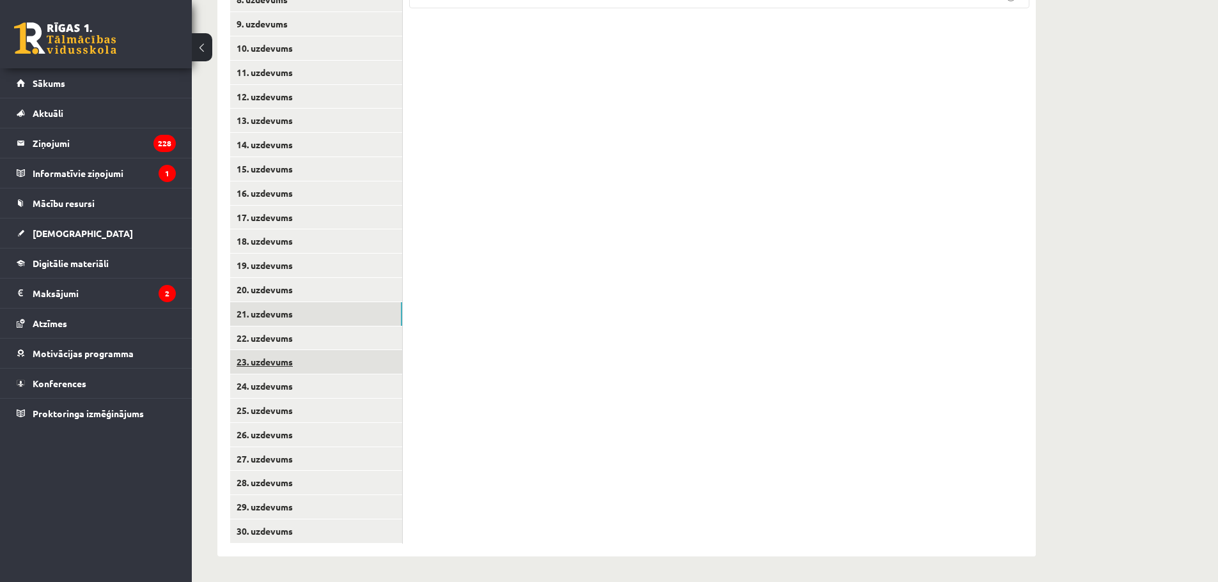
scroll to position [476, 0]
click at [353, 347] on link "22. uzdevums" at bounding box center [316, 339] width 172 height 24
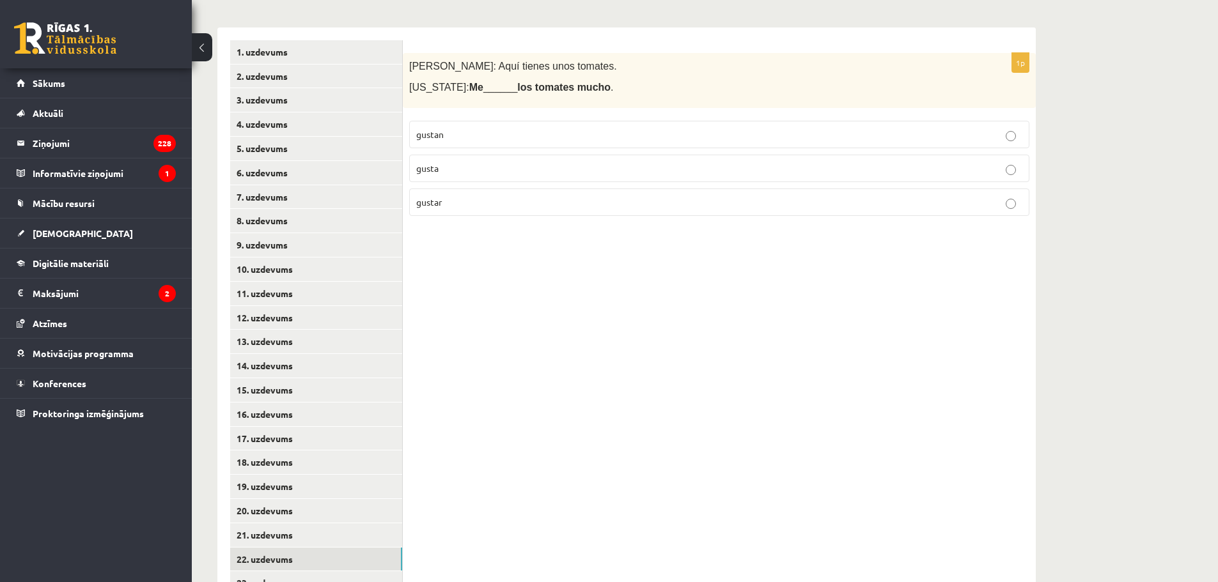
scroll to position [221, 0]
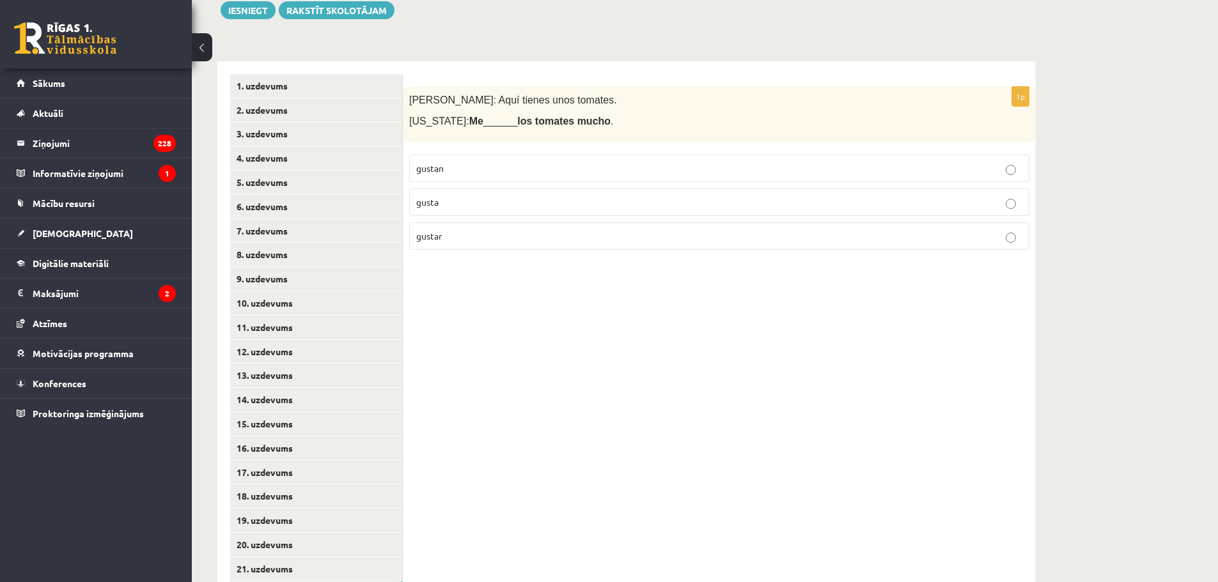
click at [492, 201] on p "gusta" at bounding box center [719, 202] width 606 height 13
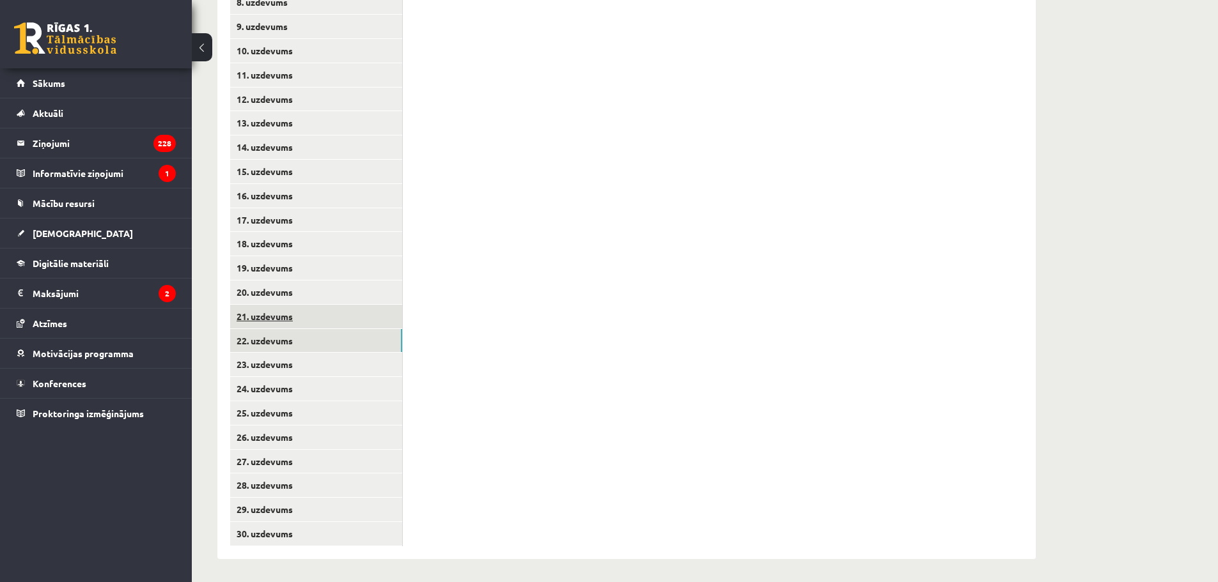
scroll to position [476, 0]
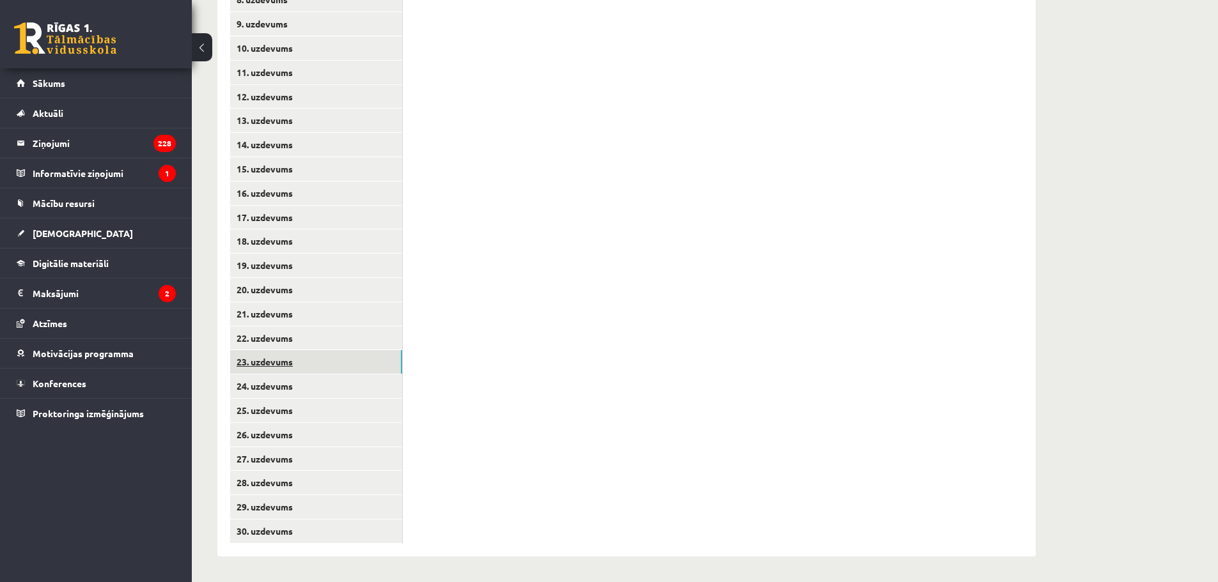
click at [323, 356] on link "23. uzdevums" at bounding box center [316, 362] width 172 height 24
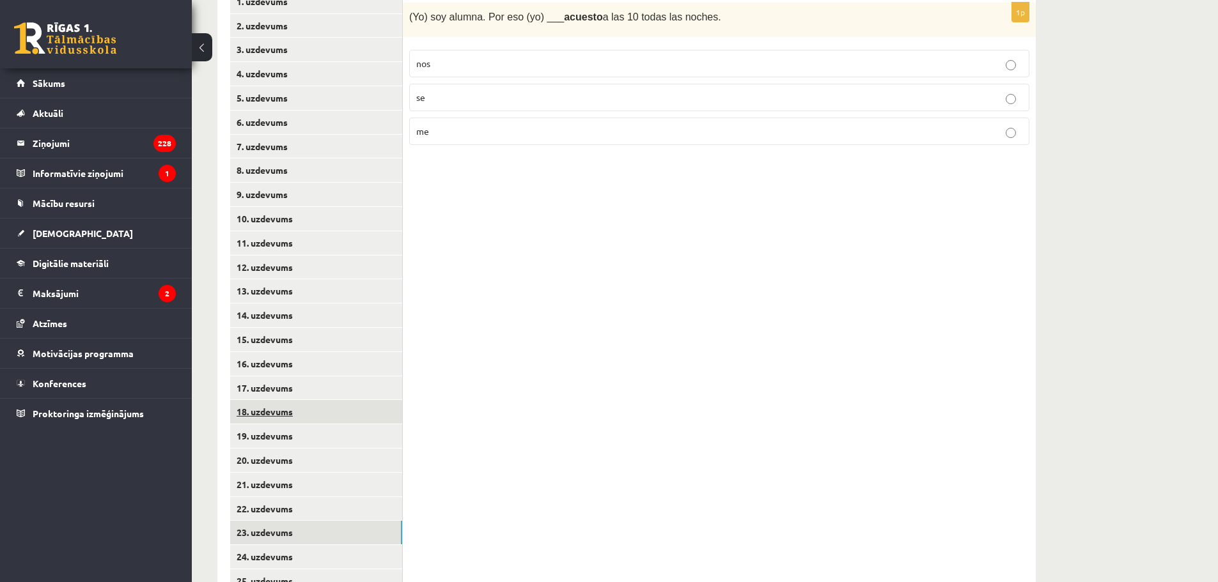
scroll to position [221, 0]
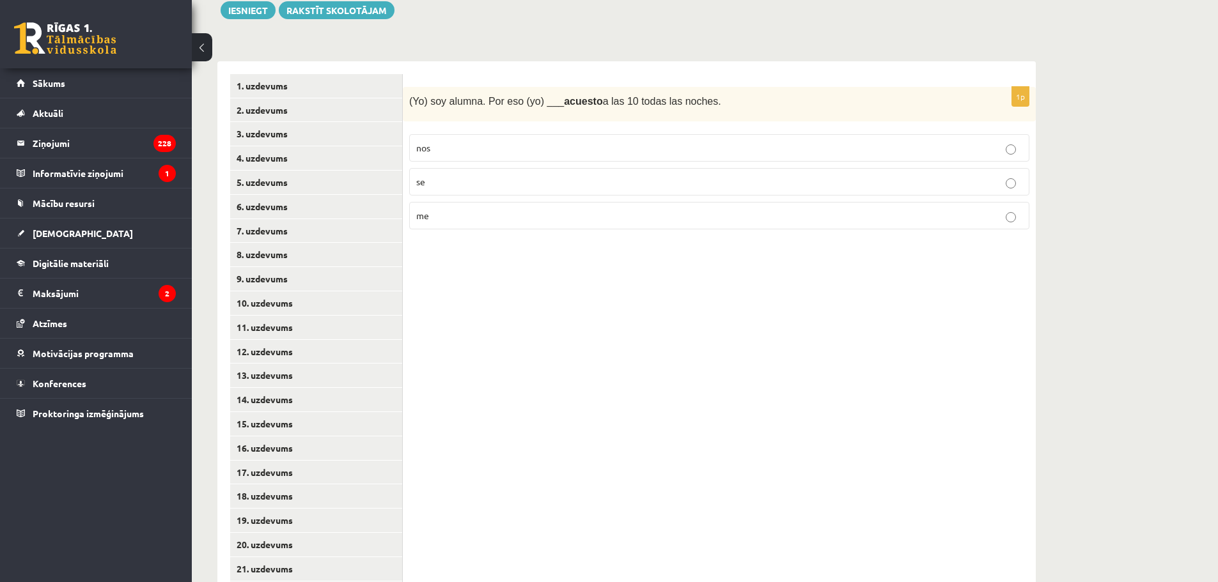
click at [468, 213] on p "me" at bounding box center [719, 215] width 606 height 13
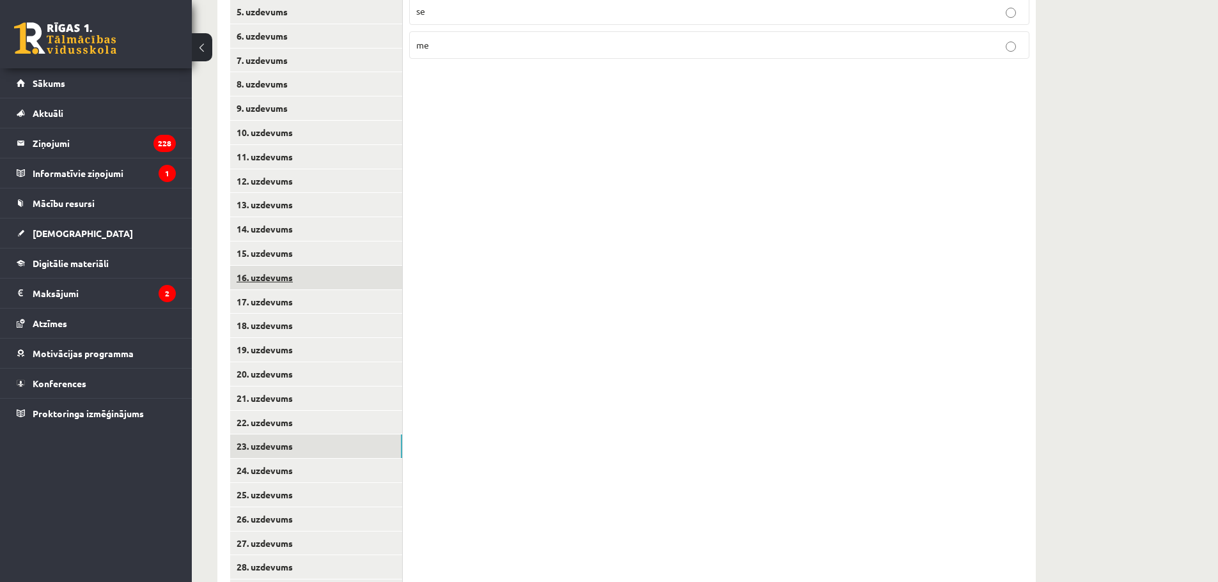
scroll to position [412, 0]
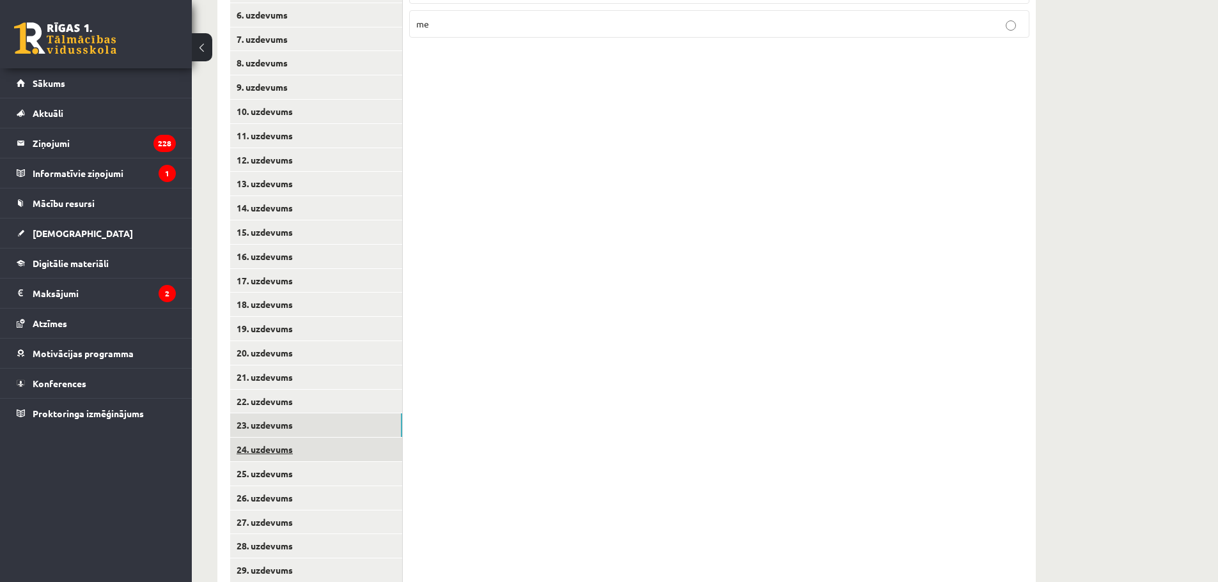
click at [293, 446] on link "24. uzdevums" at bounding box center [316, 450] width 172 height 24
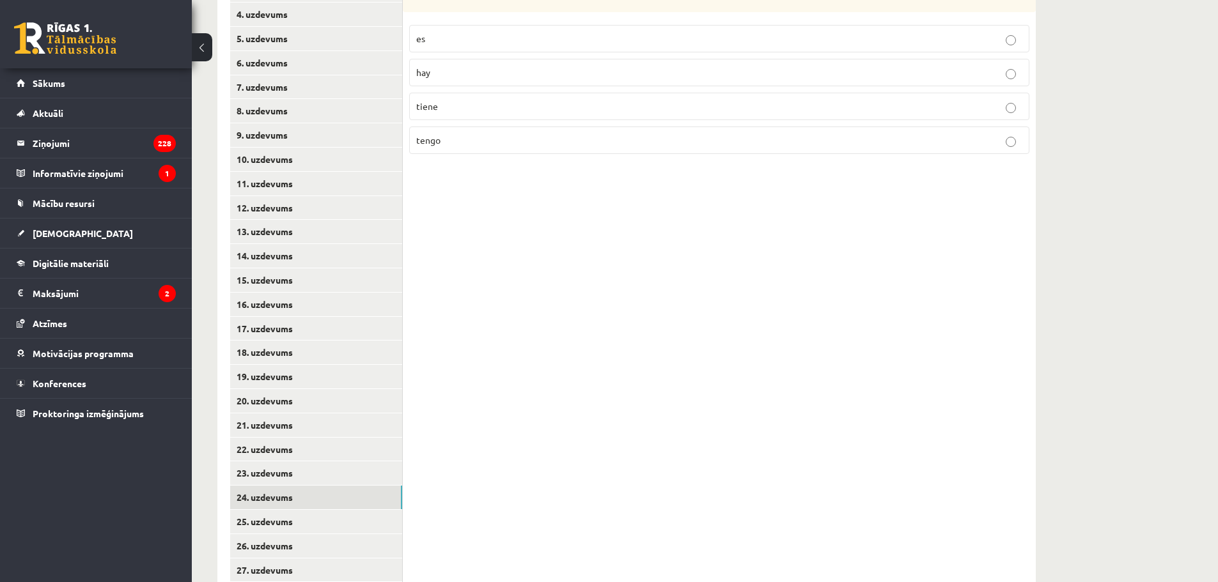
scroll to position [221, 0]
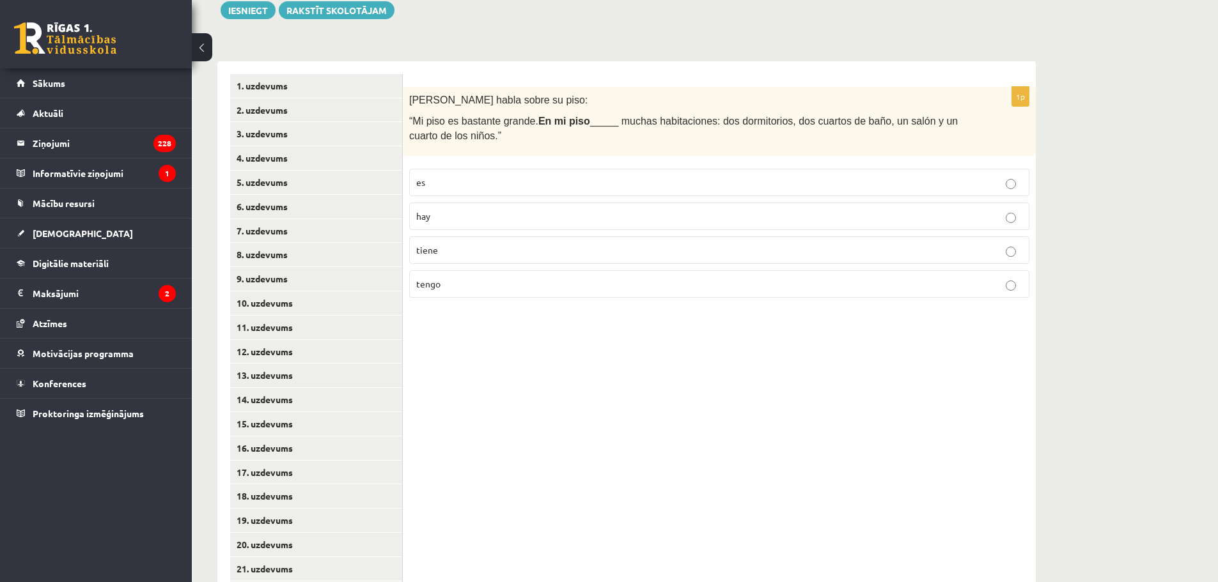
click at [469, 281] on p "tengo" at bounding box center [719, 283] width 606 height 13
click at [446, 256] on p "tiene" at bounding box center [719, 250] width 606 height 13
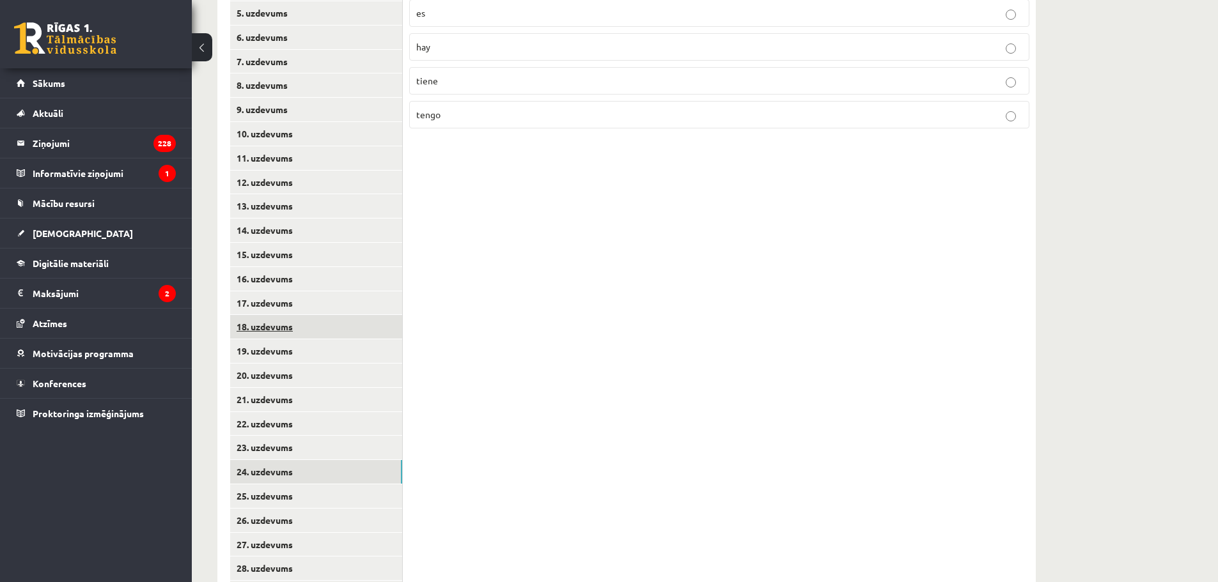
scroll to position [412, 0]
click at [303, 472] on link "25. uzdevums" at bounding box center [316, 474] width 172 height 24
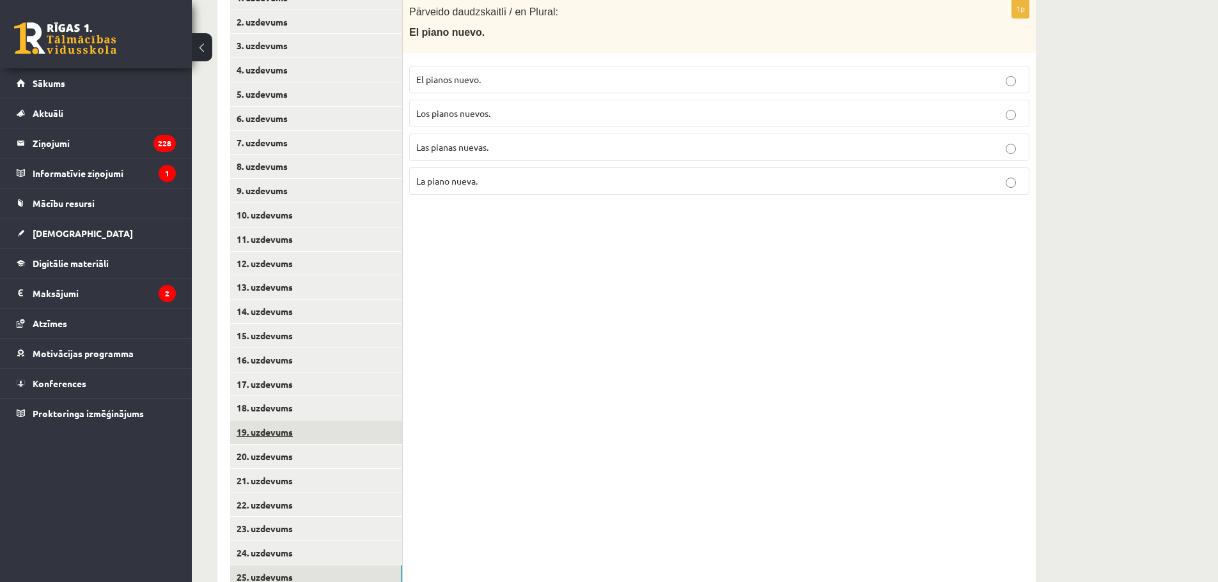
scroll to position [284, 0]
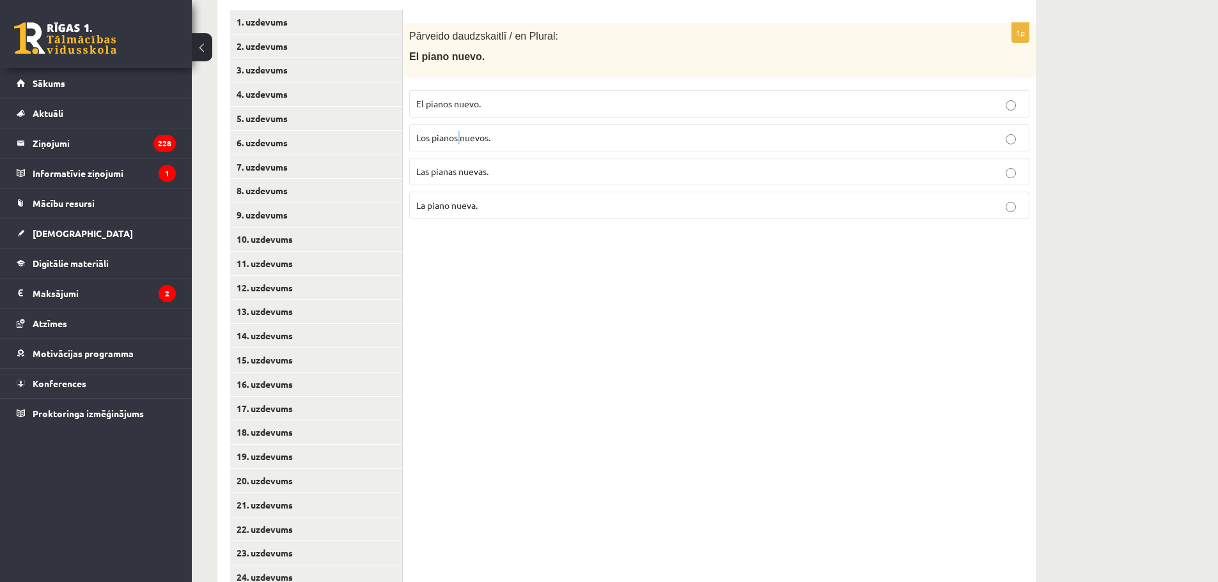
click at [460, 143] on p "Los pianos nuevos." at bounding box center [719, 137] width 606 height 13
click at [501, 144] on p "Los pianos nuevos." at bounding box center [719, 137] width 606 height 13
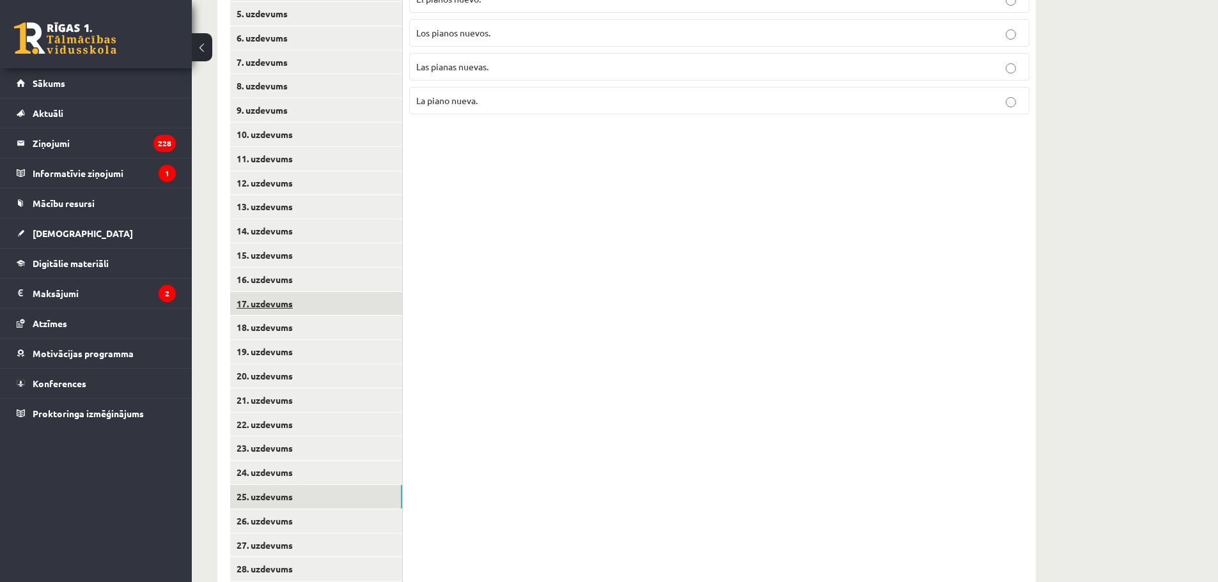
scroll to position [412, 0]
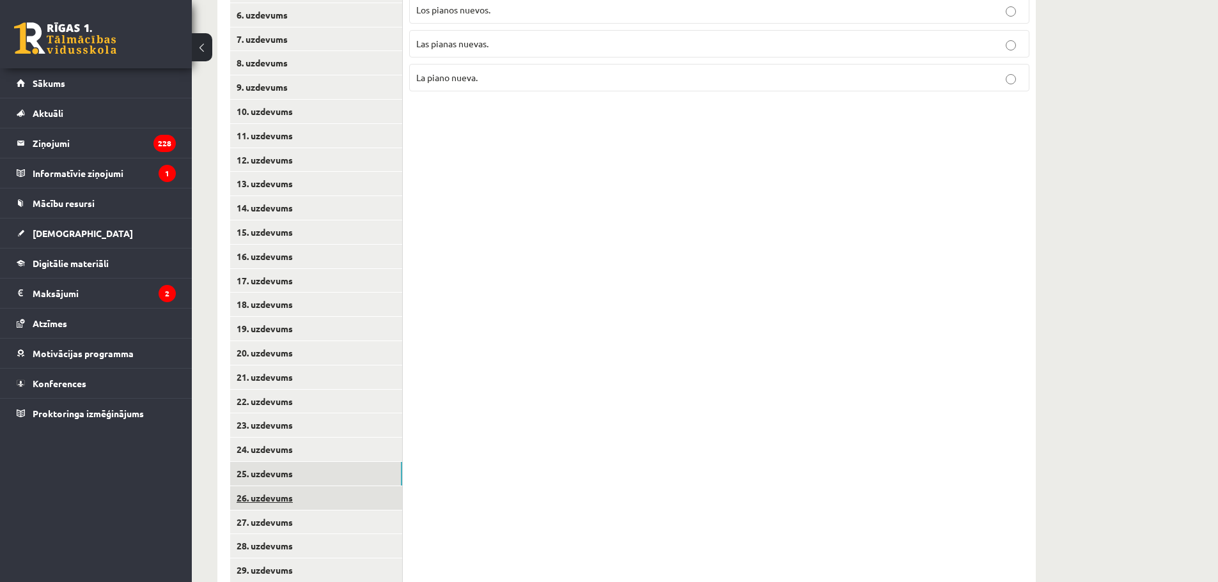
click at [292, 502] on link "26. uzdevums" at bounding box center [316, 498] width 172 height 24
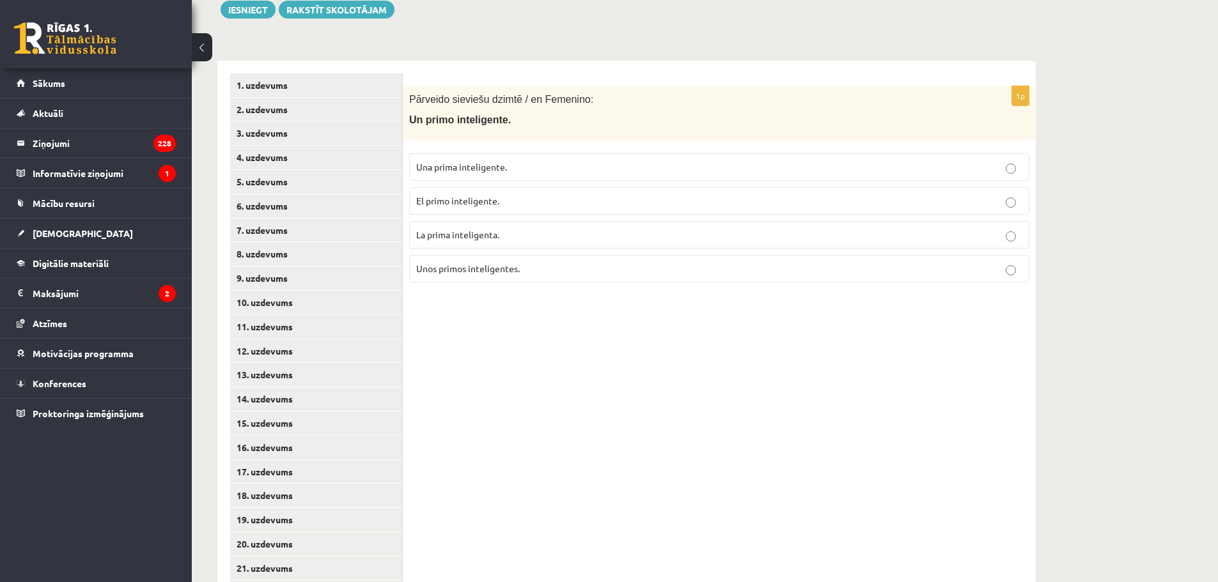
scroll to position [221, 0]
click at [455, 244] on label "La prima inteligenta." at bounding box center [719, 235] width 620 height 27
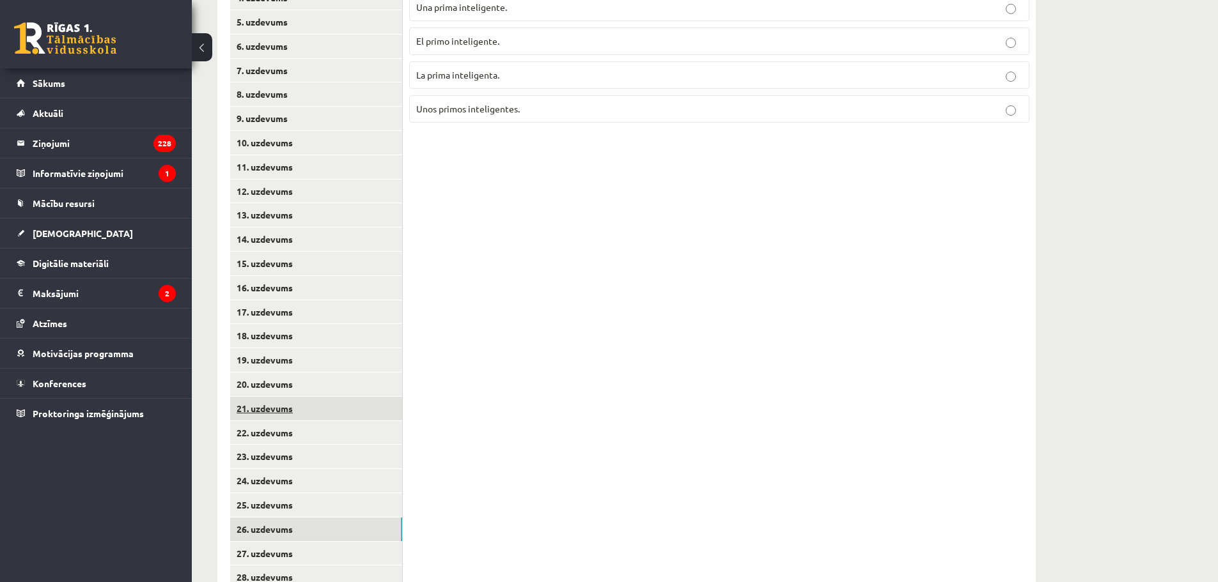
scroll to position [476, 0]
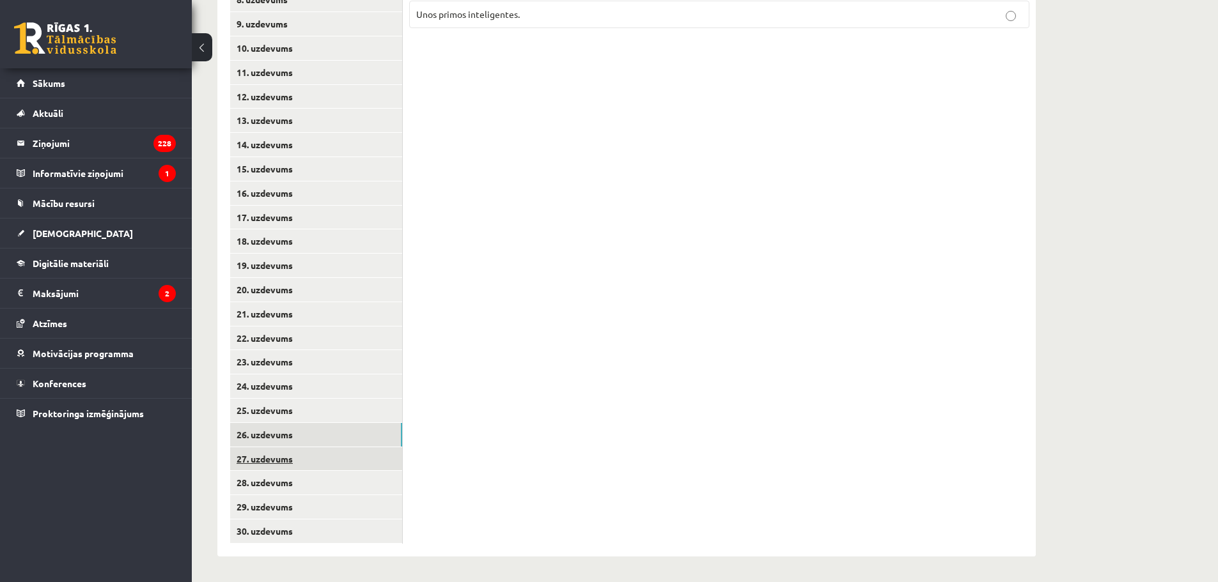
click at [339, 461] on link "27. uzdevums" at bounding box center [316, 459] width 172 height 24
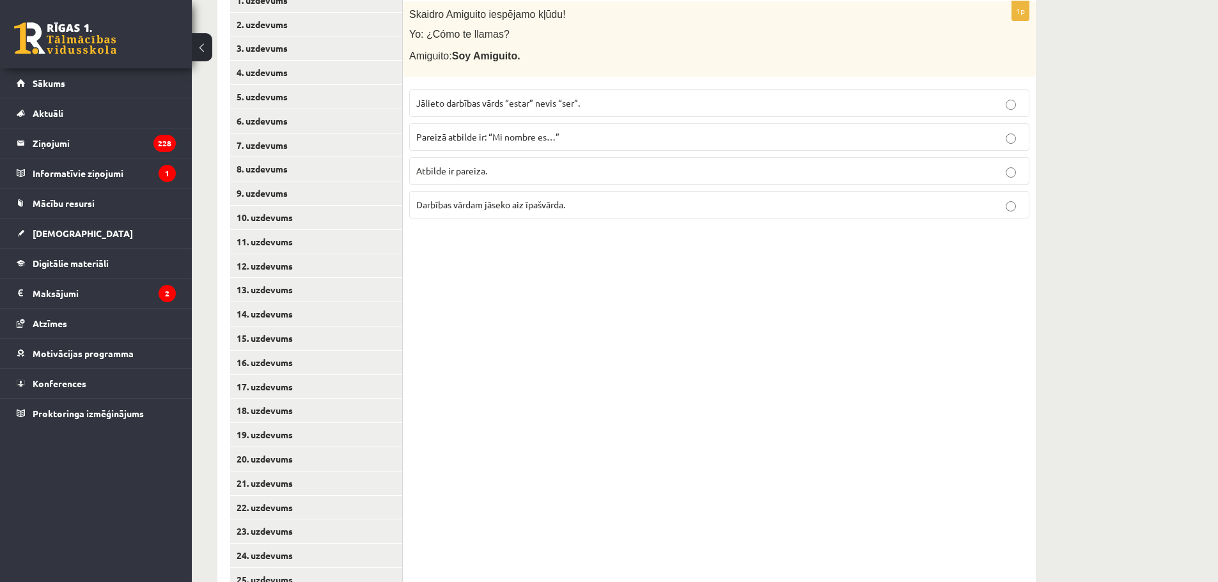
scroll to position [284, 0]
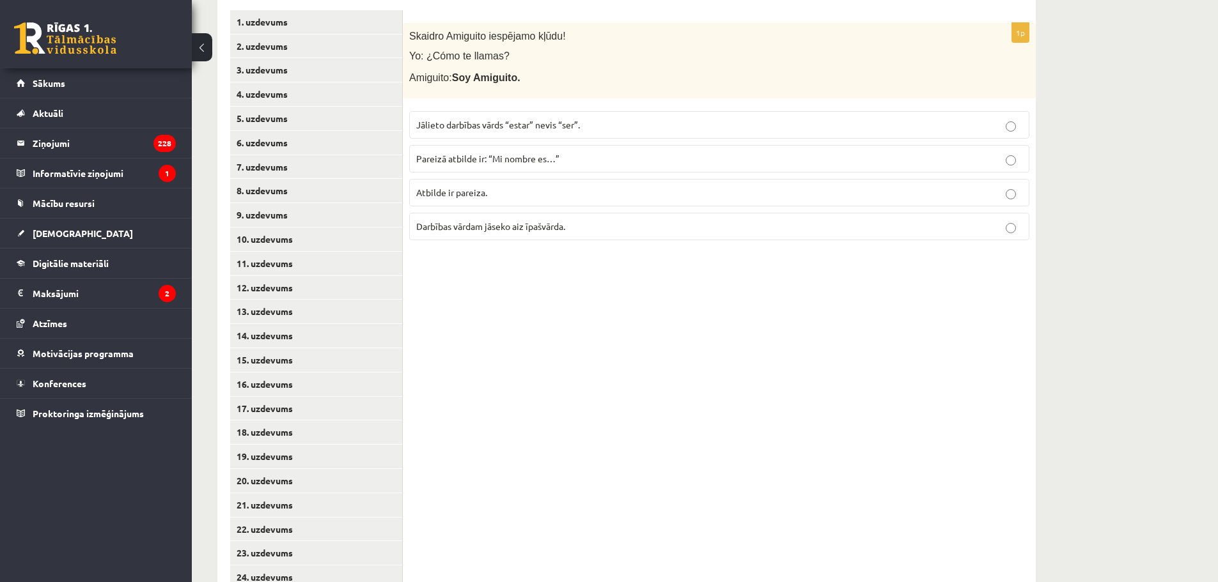
click at [492, 187] on p "Atbilde ir pareiza." at bounding box center [719, 192] width 606 height 13
drag, startPoint x: 525, startPoint y: 178, endPoint x: 531, endPoint y: 167, distance: 12.3
click at [525, 178] on fieldset "Jālieto darbības vārds “estar” nevis “ser”. Pareizā atbilde ir: “Mi nombre es…”…" at bounding box center [719, 174] width 620 height 139
click at [533, 159] on span "Pareizā atbilde ir: “Mi nombre es…”" at bounding box center [487, 159] width 143 height 12
click at [499, 192] on p "Atbilde ir pareiza." at bounding box center [719, 192] width 606 height 13
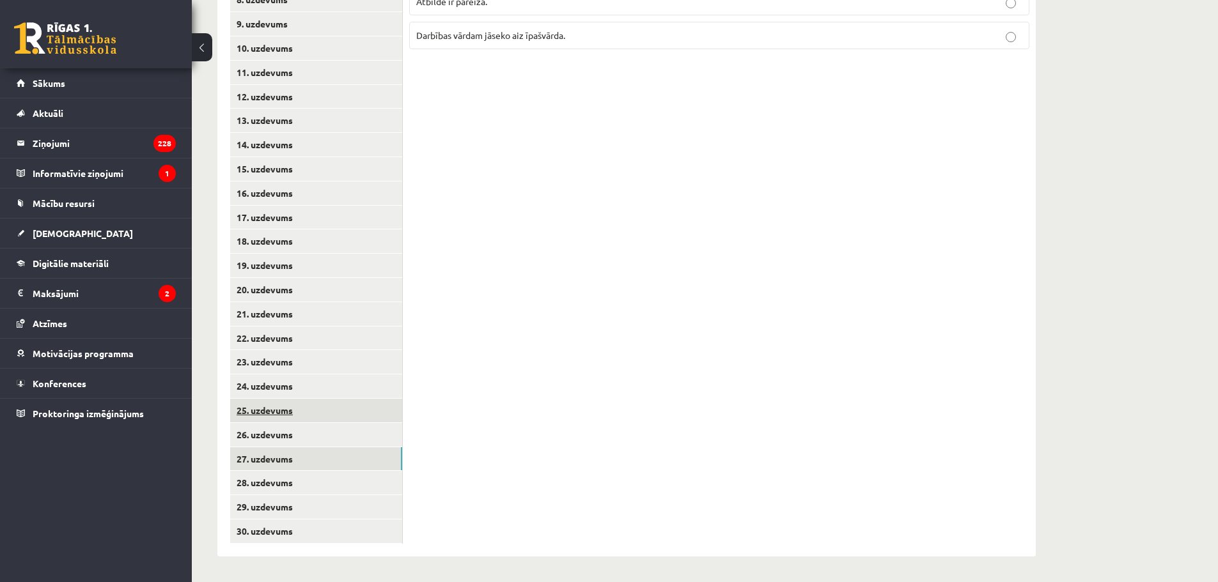
scroll to position [476, 0]
click at [335, 480] on link "28. uzdevums" at bounding box center [316, 483] width 172 height 24
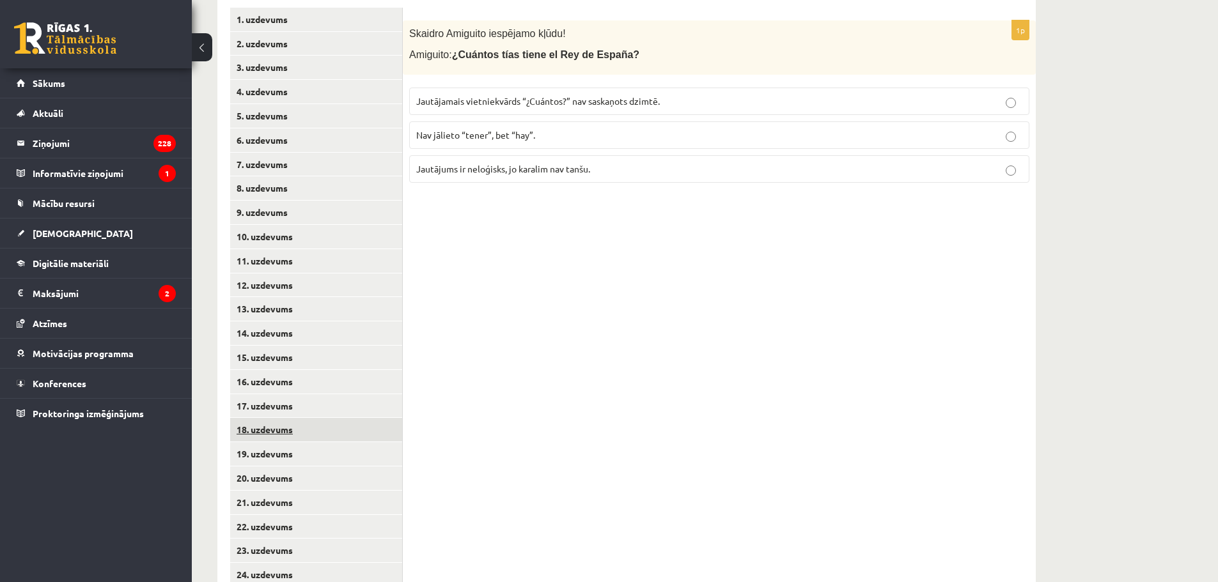
scroll to position [284, 0]
click at [502, 143] on span "Nav jālieto “tener”, bet “hay”." at bounding box center [475, 138] width 119 height 12
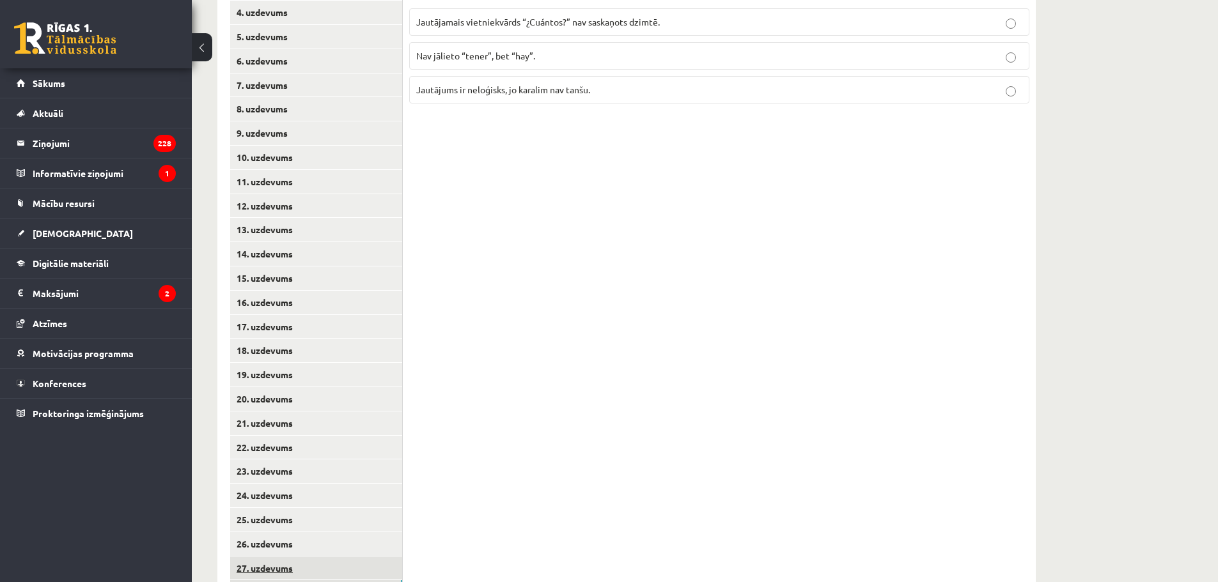
scroll to position [476, 0]
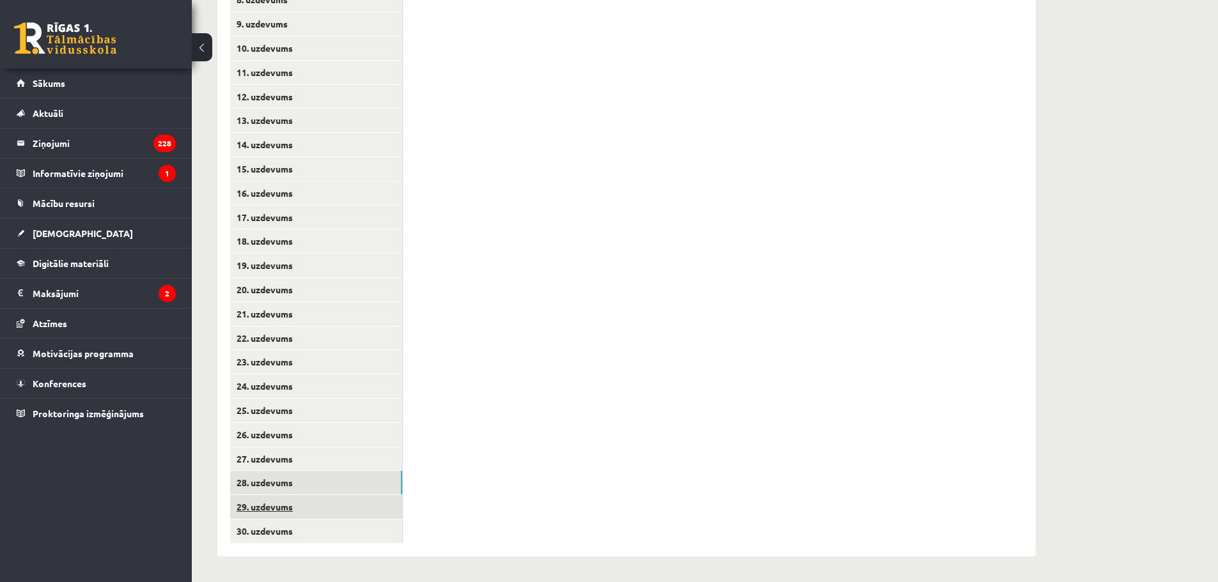
click at [334, 504] on link "29. uzdevums" at bounding box center [316, 507] width 172 height 24
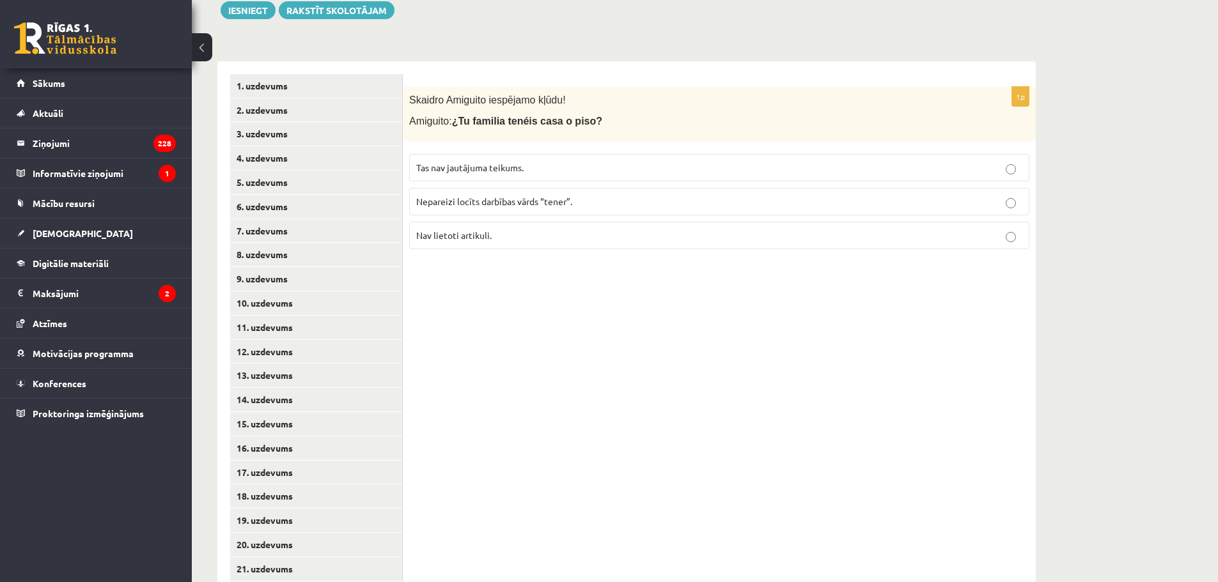
scroll to position [157, 0]
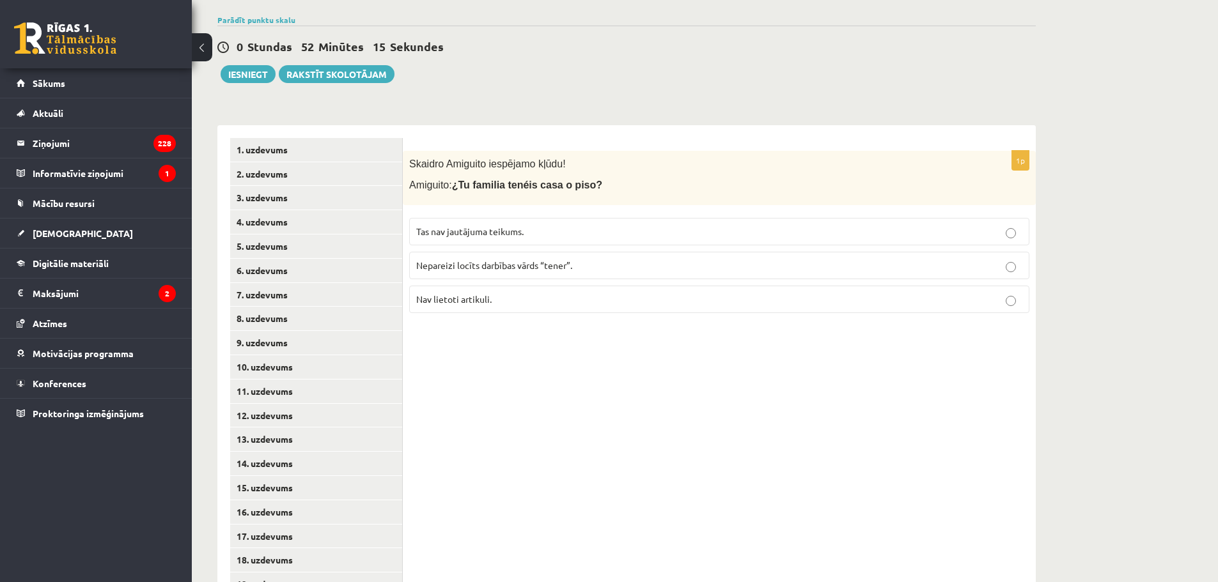
click at [513, 268] on span "Nepareizi locīts darbības vārds “tener”." at bounding box center [494, 266] width 156 height 12
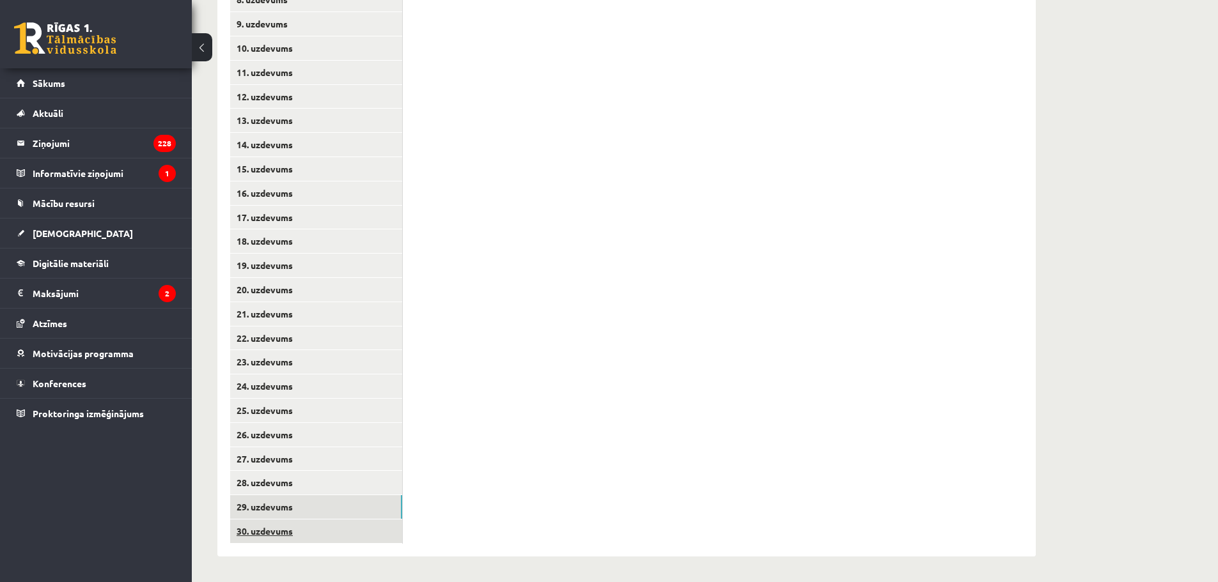
click at [309, 536] on link "30. uzdevums" at bounding box center [316, 532] width 172 height 24
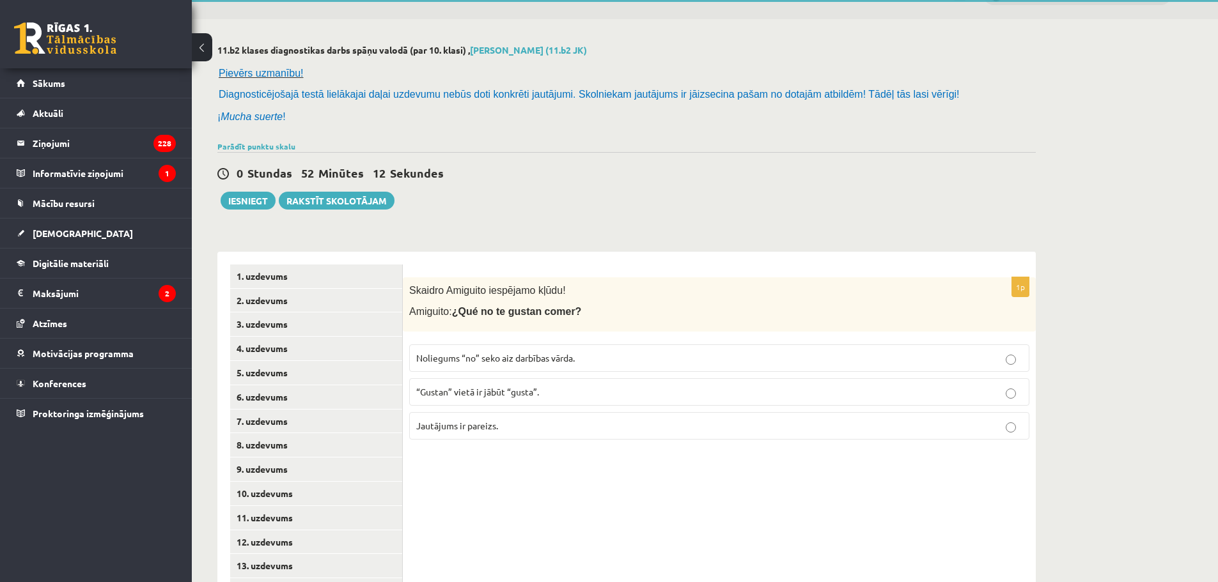
scroll to position [29, 0]
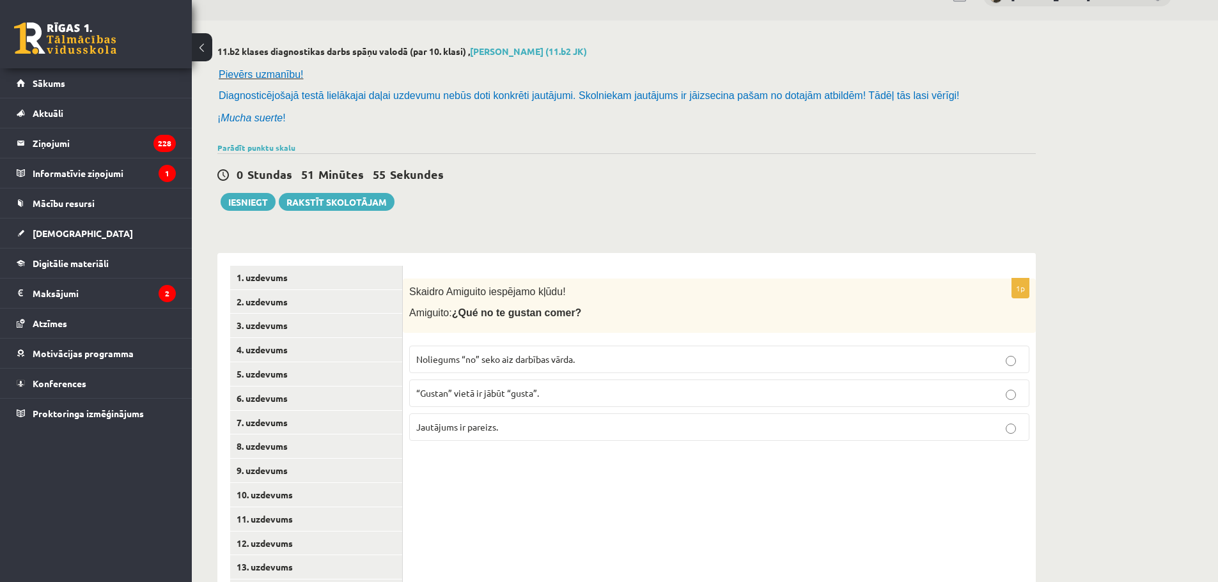
click at [467, 423] on span "Jautājums ir pareizs." at bounding box center [457, 427] width 82 height 12
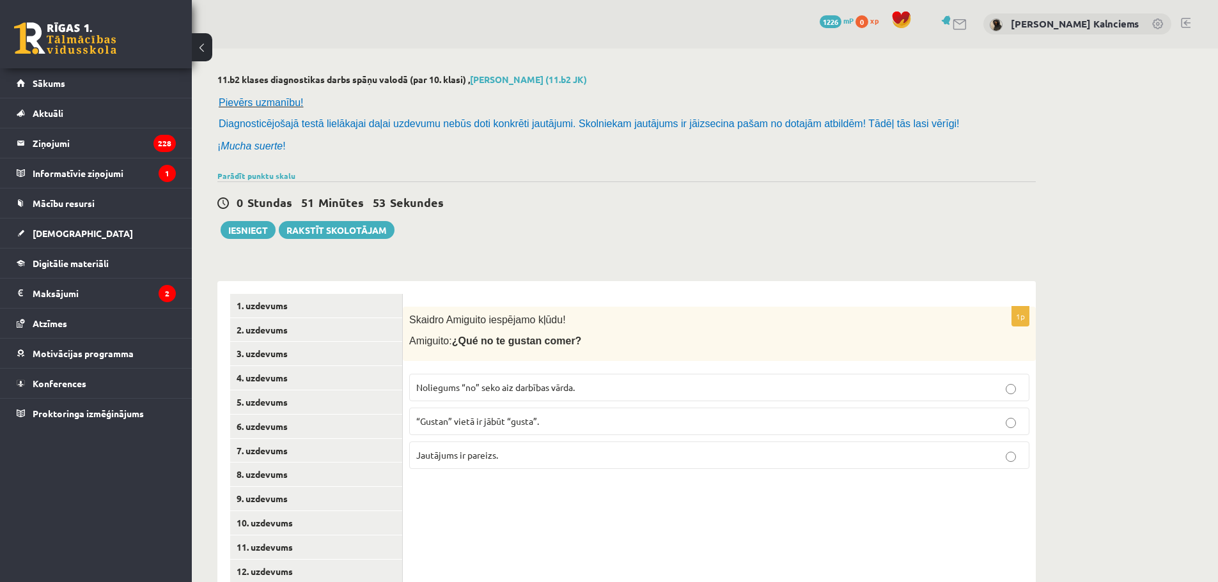
scroll to position [0, 0]
click at [257, 234] on button "Iesniegt" at bounding box center [248, 231] width 55 height 18
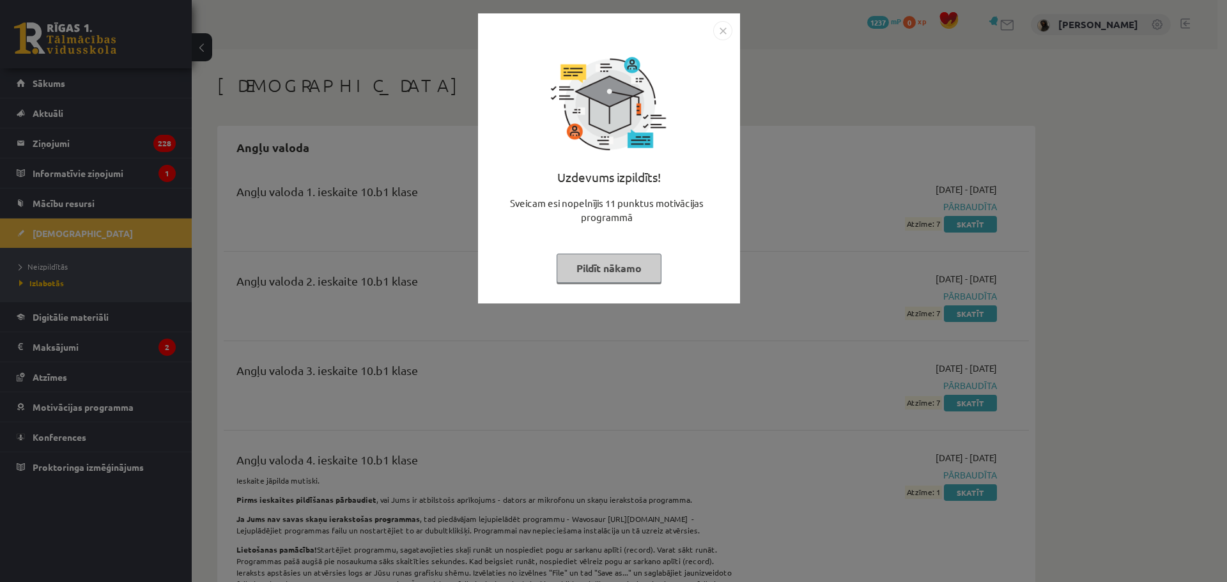
click at [719, 25] on img "Close" at bounding box center [722, 30] width 19 height 19
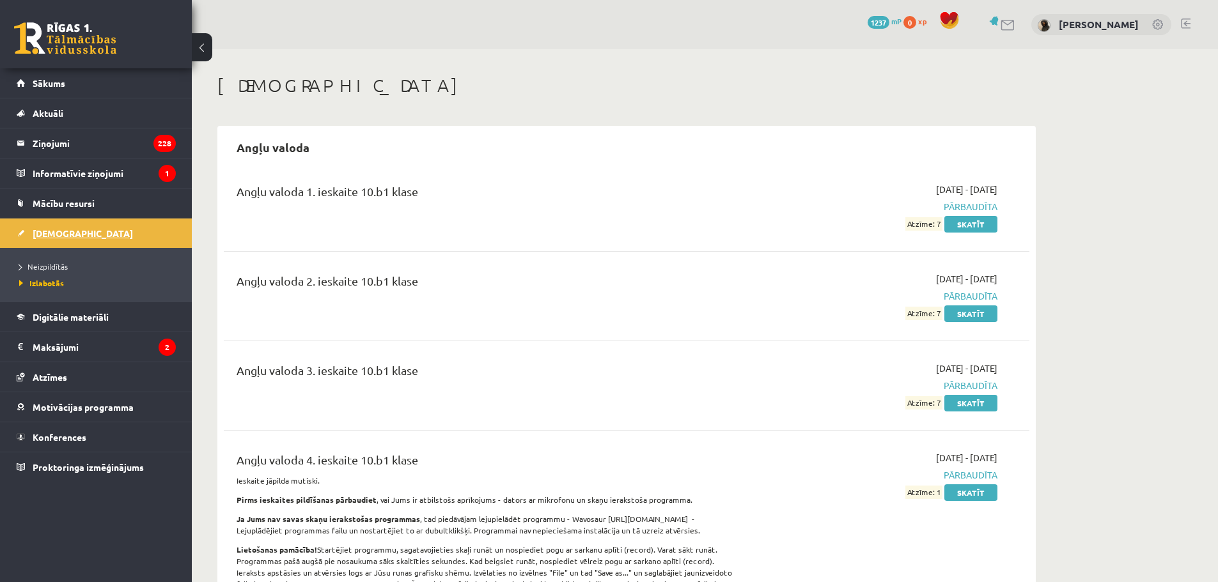
click at [51, 236] on span "[DEMOGRAPHIC_DATA]" at bounding box center [83, 234] width 100 height 12
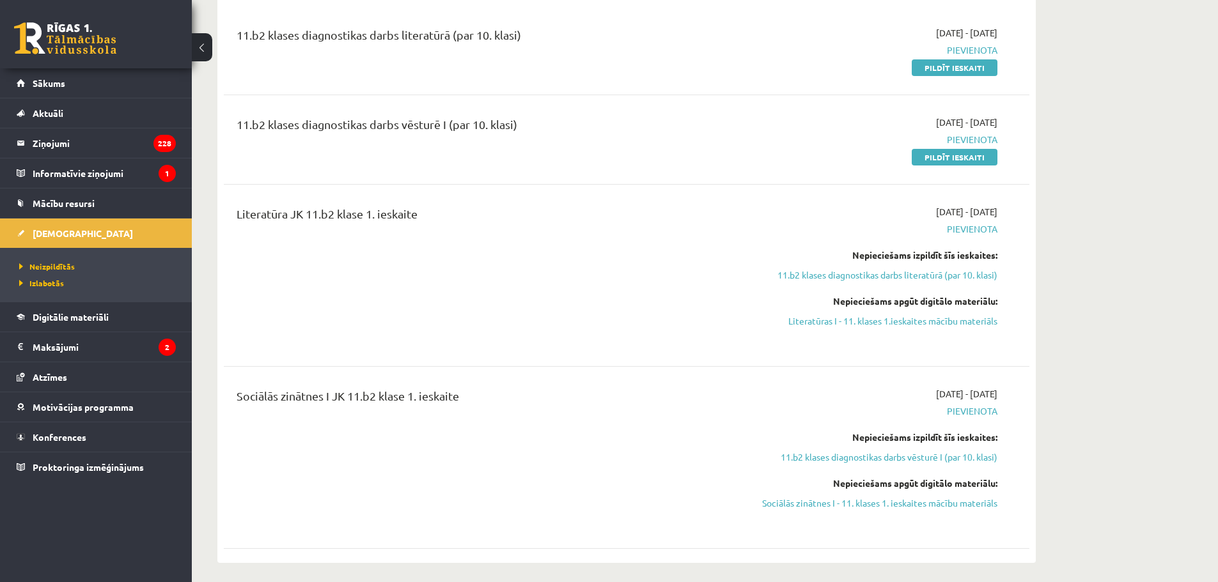
scroll to position [831, 0]
